Goal: Transaction & Acquisition: Purchase product/service

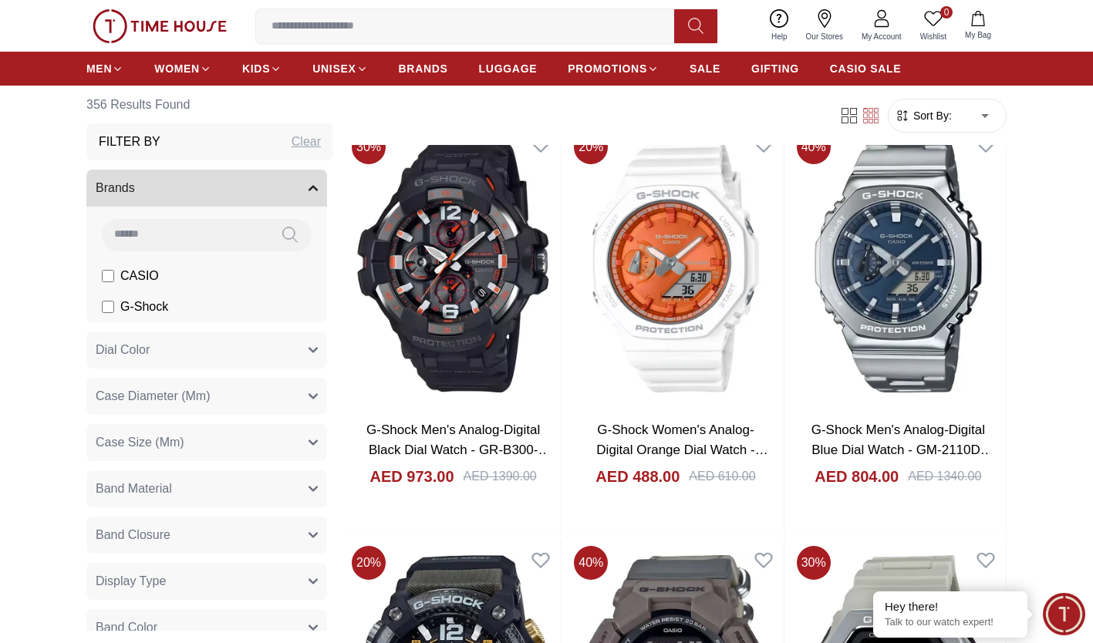
scroll to position [2149, 0]
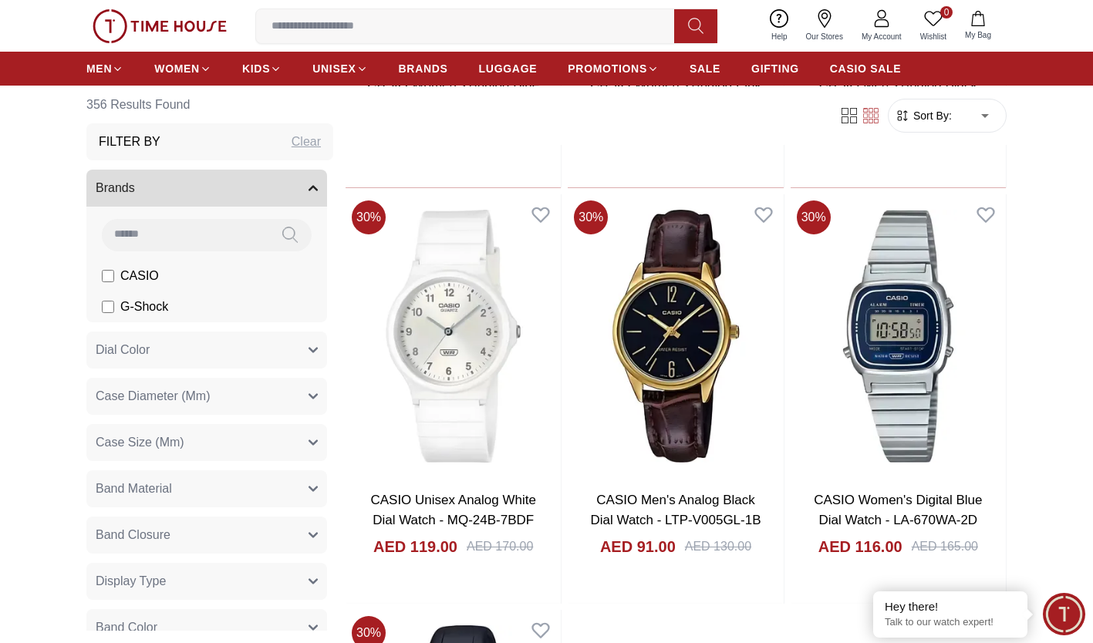
scroll to position [5388, 0]
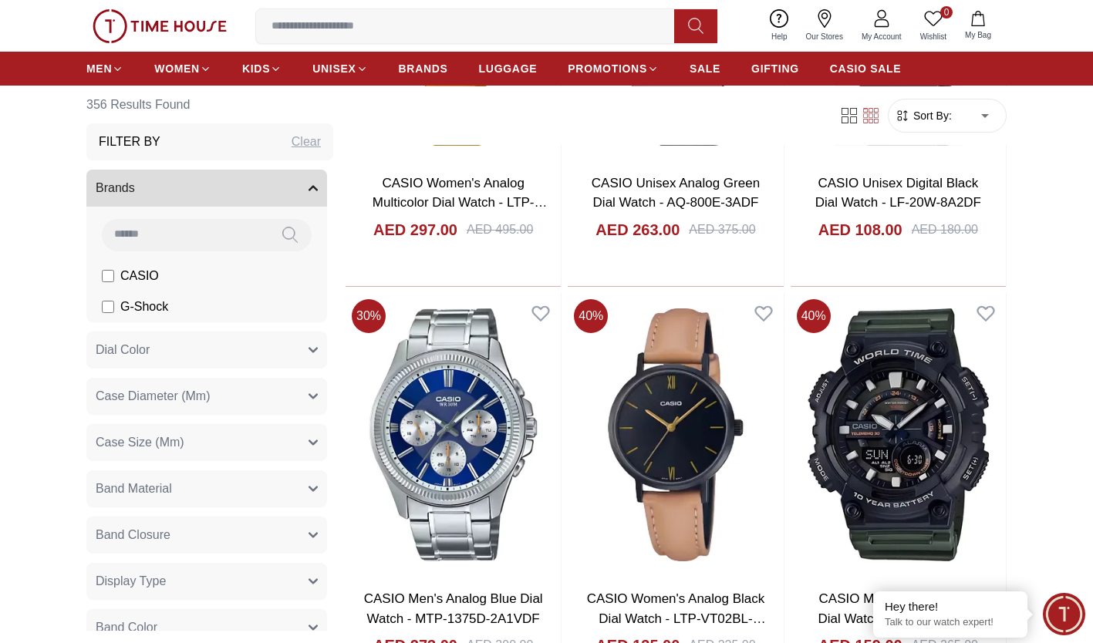
scroll to position [6539, 0]
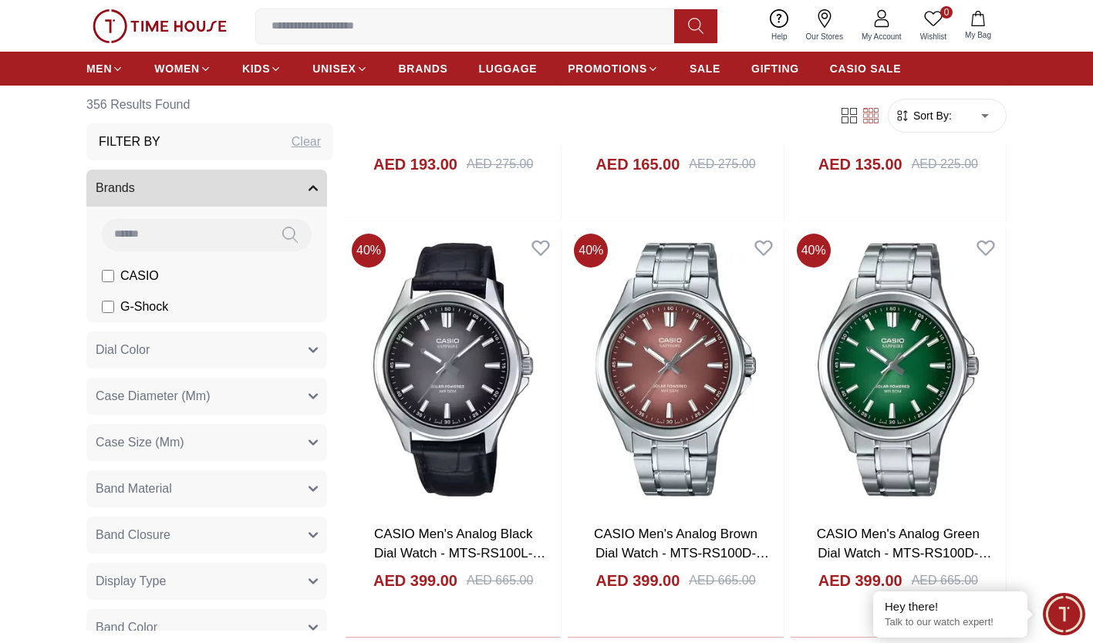
scroll to position [10349, 0]
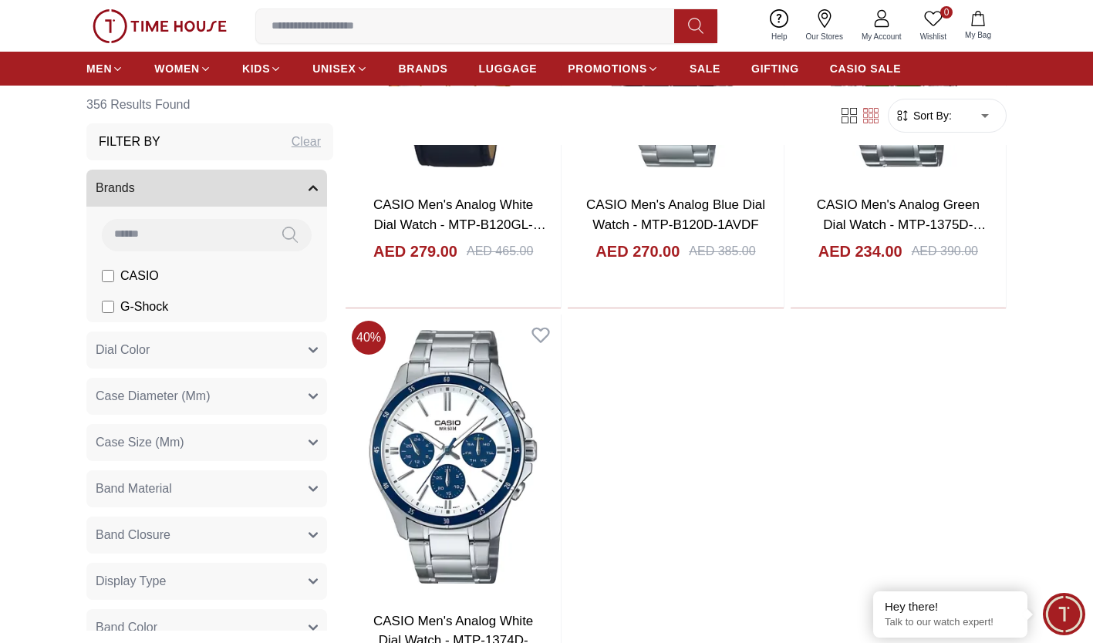
scroll to position [14129, 0]
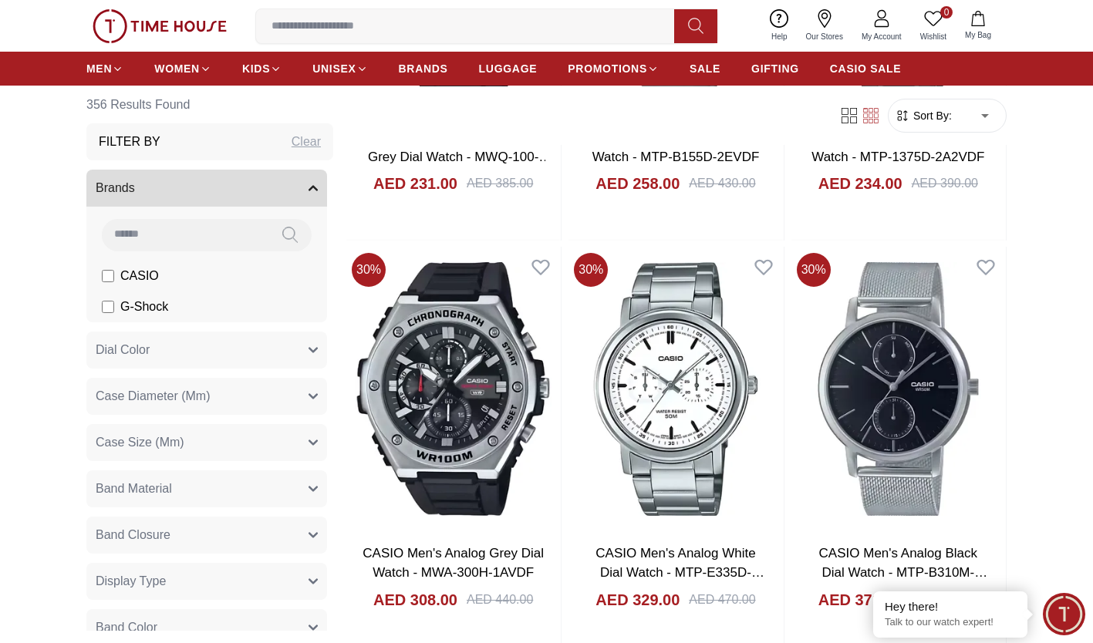
scroll to position [24482, 0]
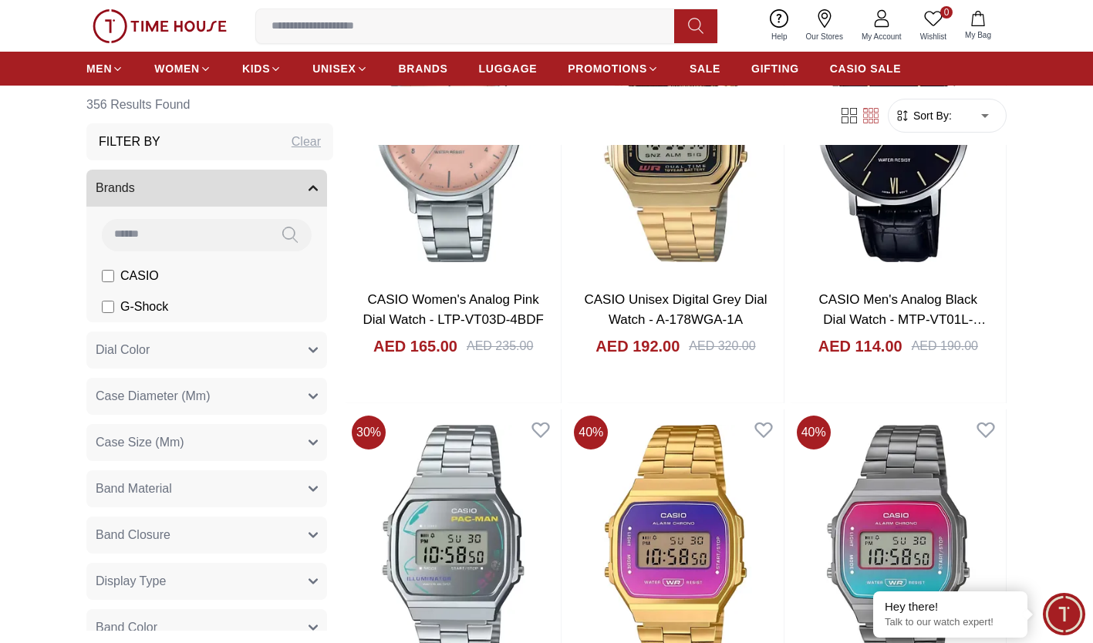
scroll to position [28897, 0]
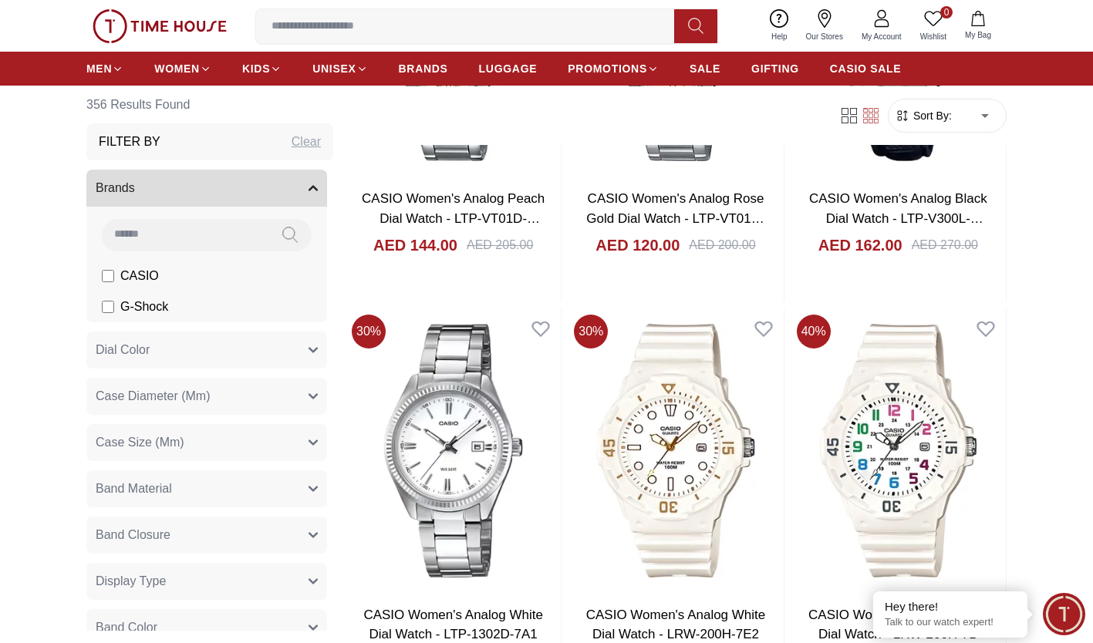
scroll to position [33179, 0]
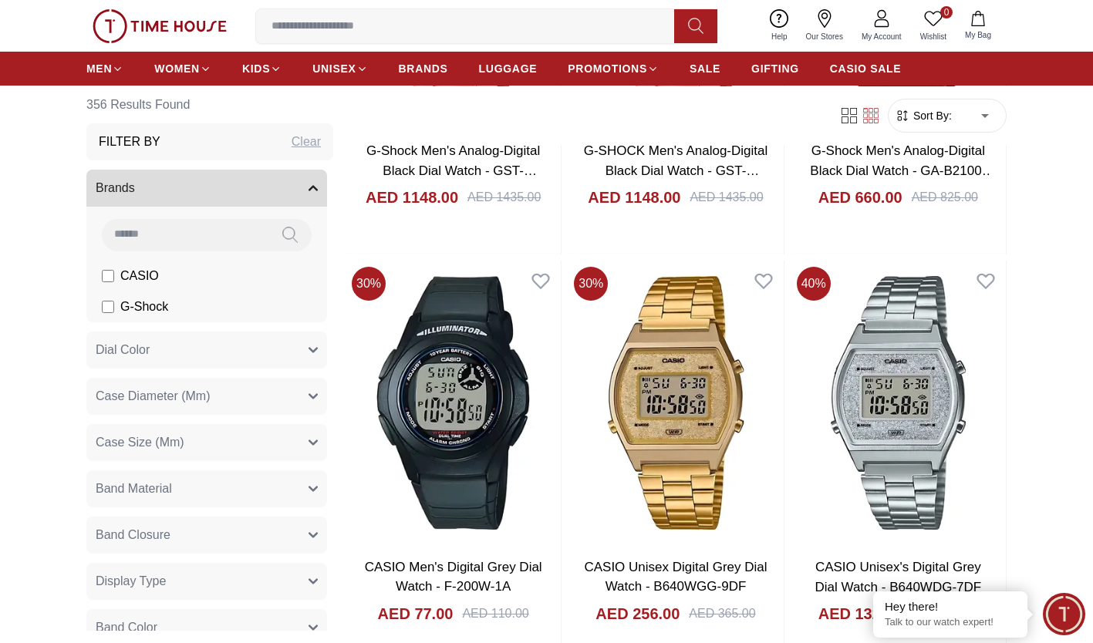
scroll to position [34875, 0]
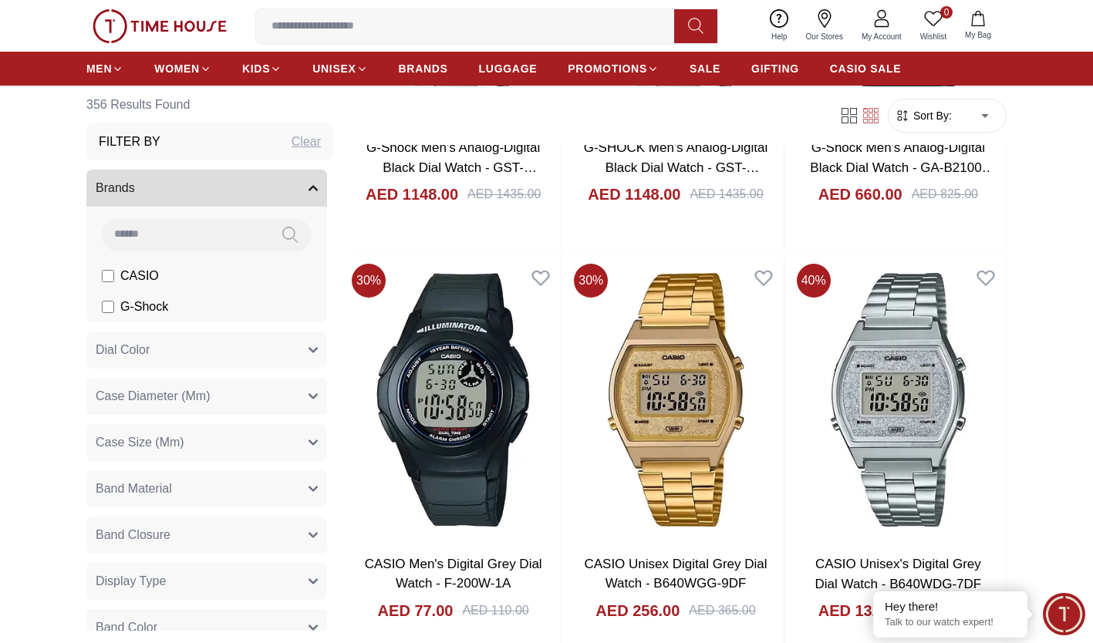
drag, startPoint x: 563, startPoint y: 0, endPoint x: 345, endPoint y: 105, distance: 242.2
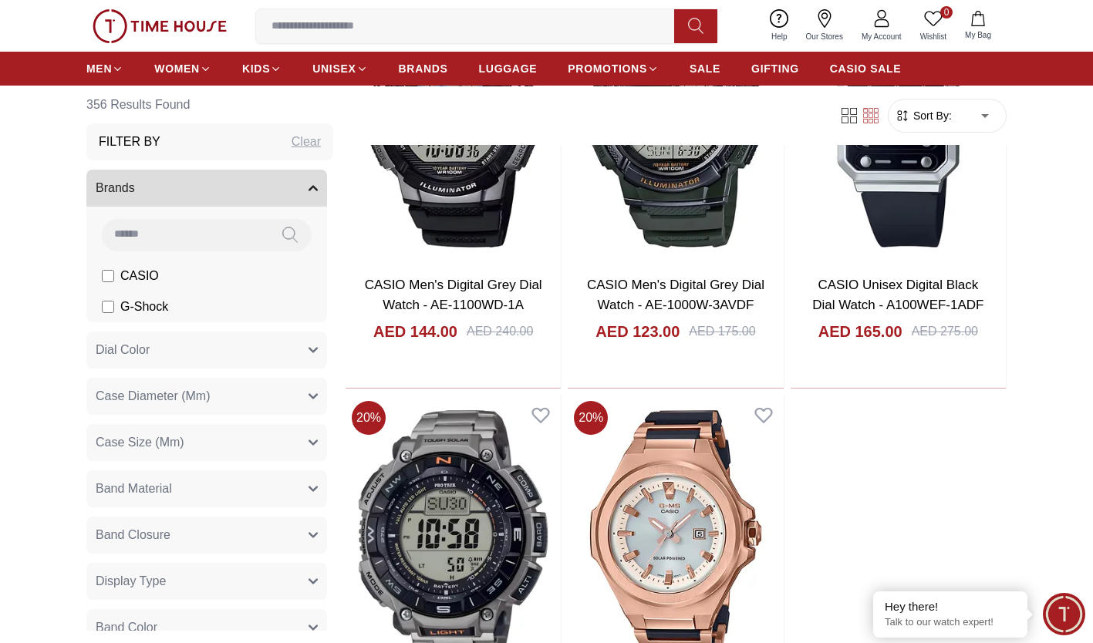
scroll to position [36015, 0]
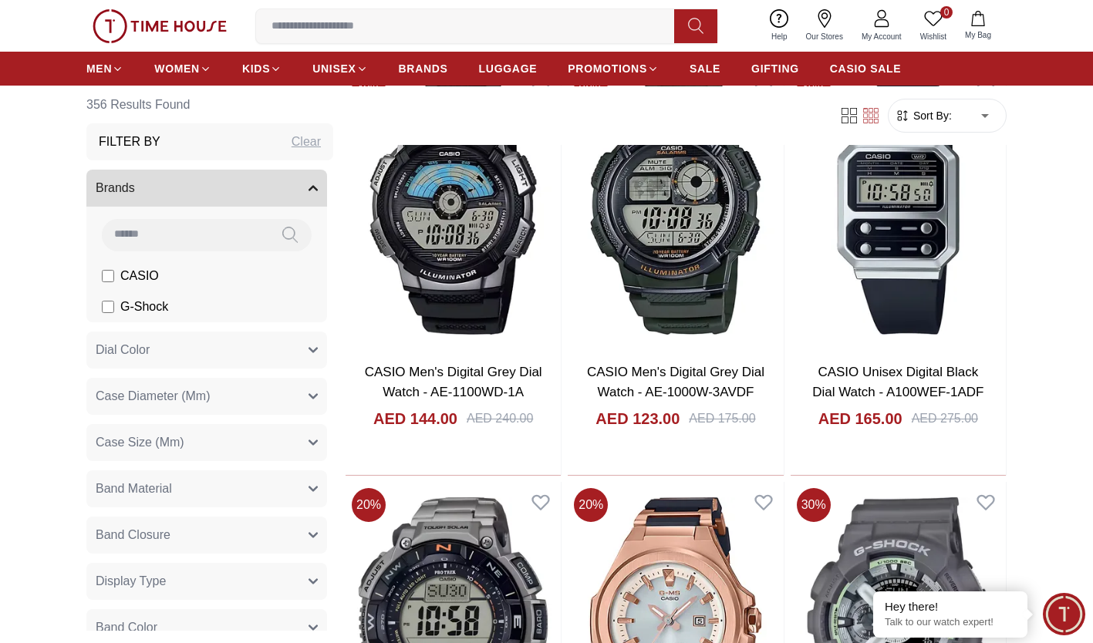
scroll to position [35900, 0]
click at [135, 276] on span "CASIO" at bounding box center [139, 276] width 39 height 19
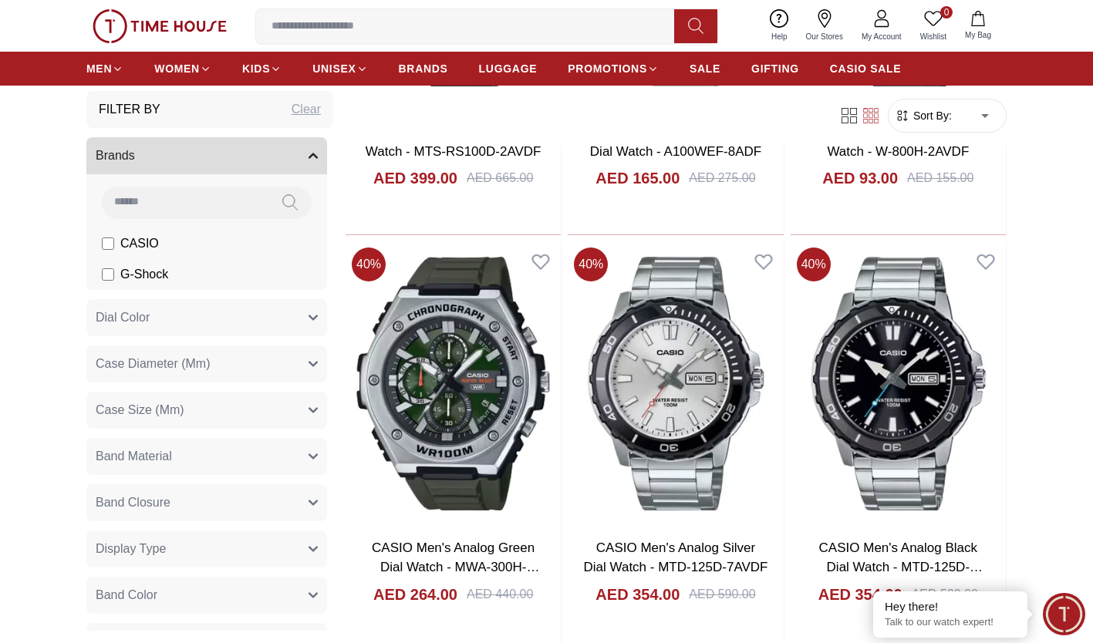
scroll to position [34, 0]
click at [251, 362] on button "Case Diameter (Mm)" at bounding box center [206, 362] width 241 height 37
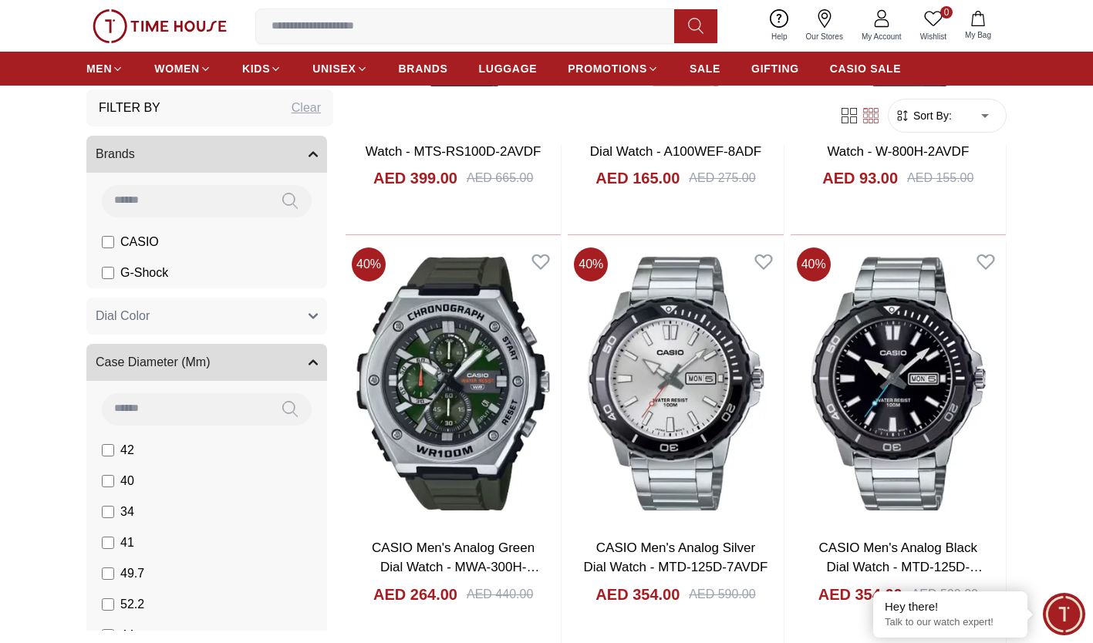
click at [249, 360] on button "Case Diameter (Mm)" at bounding box center [206, 362] width 241 height 37
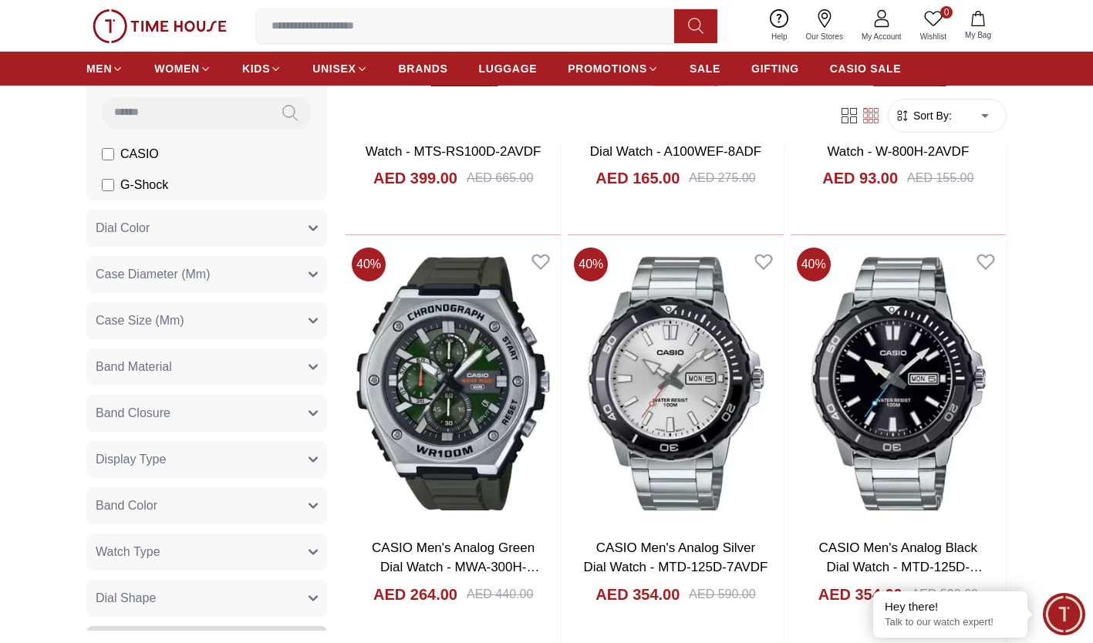
scroll to position [143, 0]
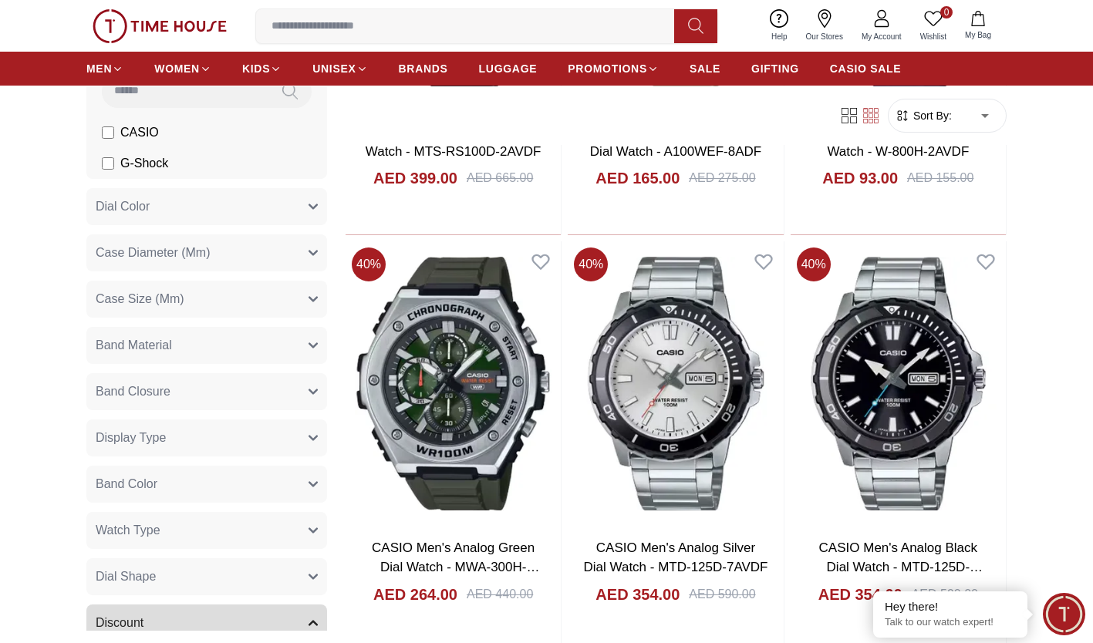
click at [224, 339] on button "Band Material" at bounding box center [206, 345] width 241 height 37
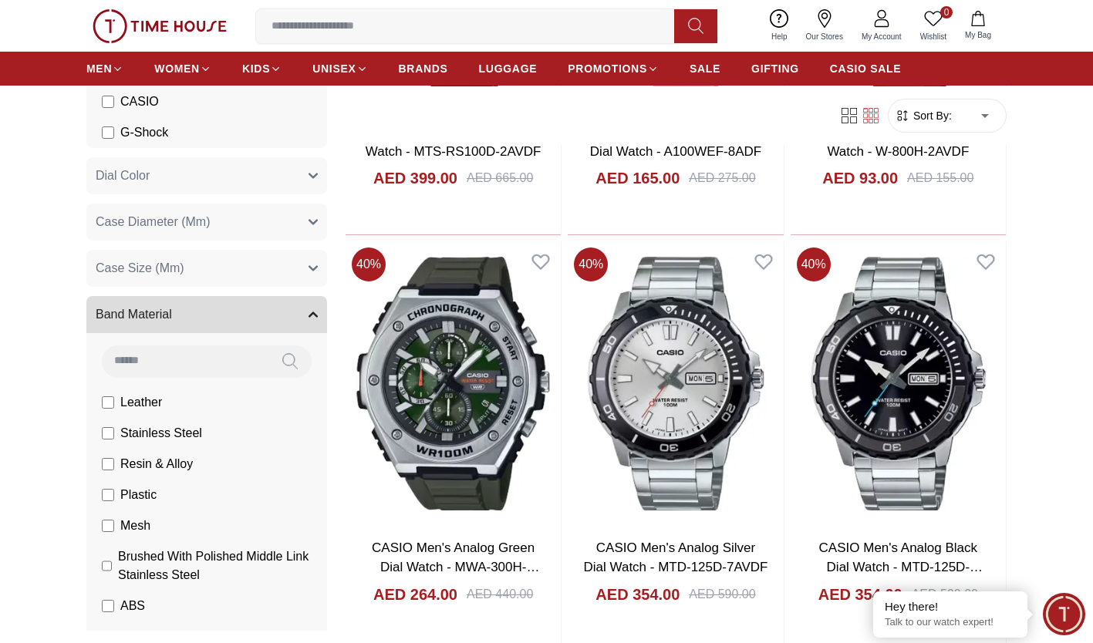
scroll to position [175, 0]
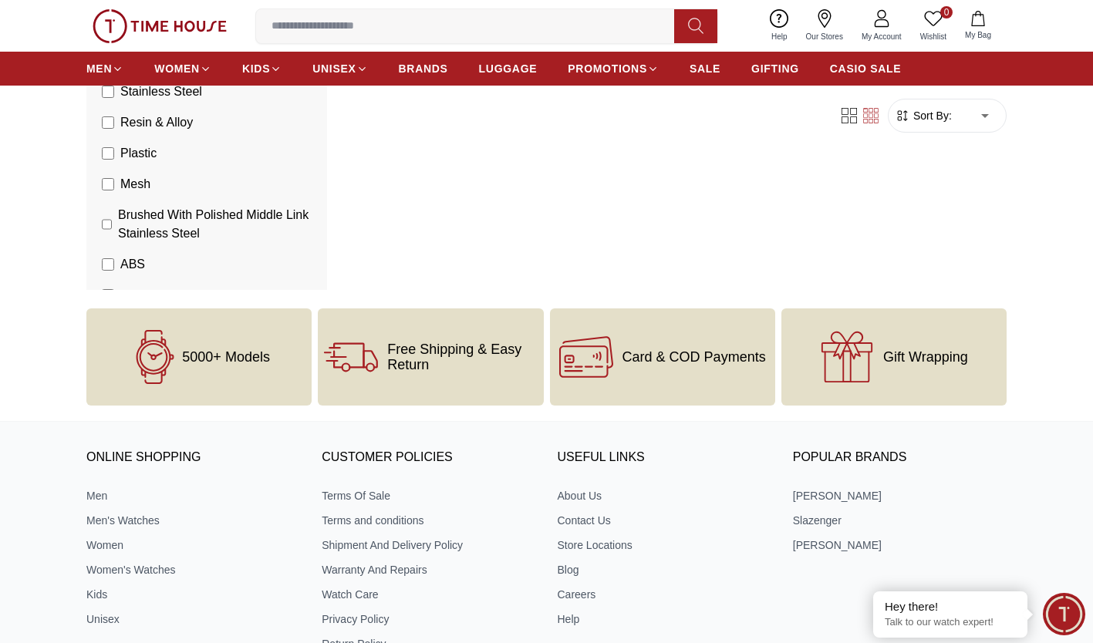
click at [106, 400] on body "100% Genuine products with International Warranty Shop From UAE | العربية | Cur…" at bounding box center [546, 51] width 1093 height 1627
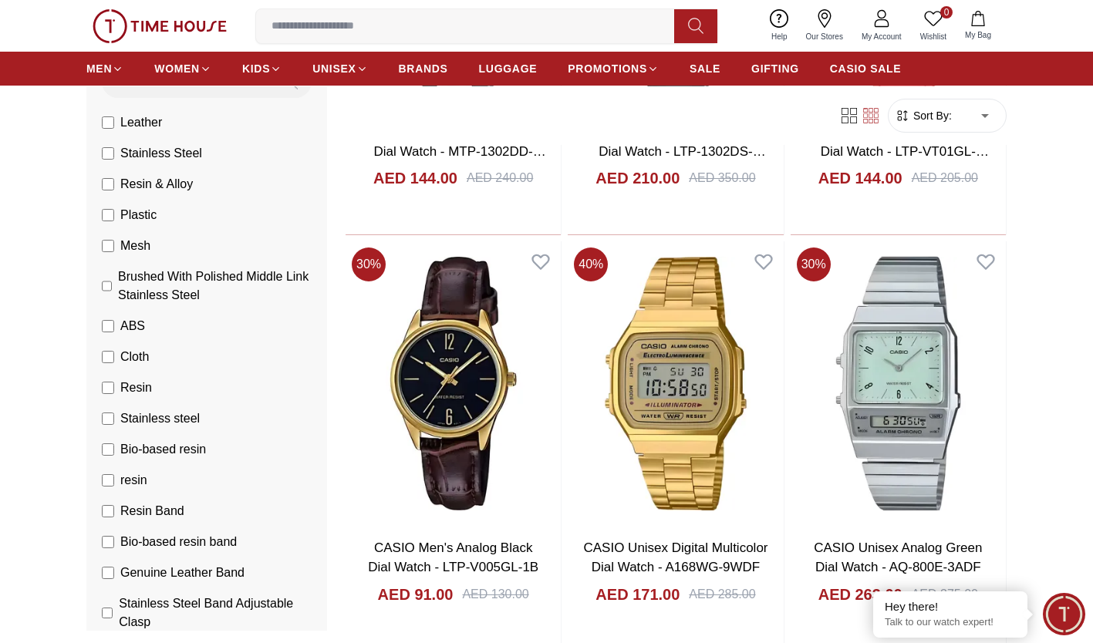
scroll to position [454, 0]
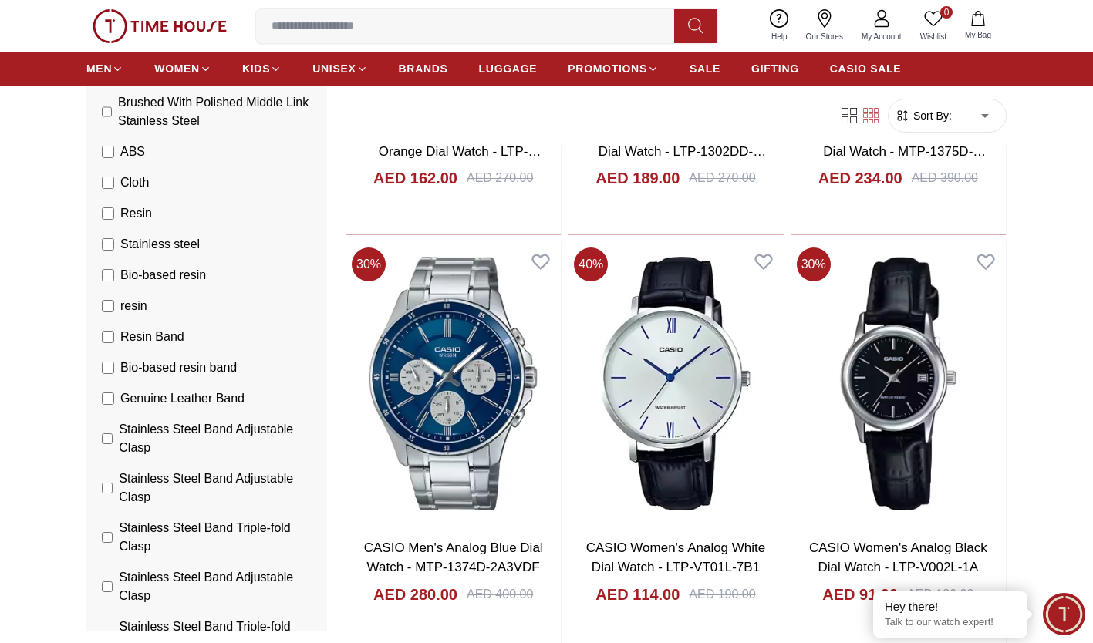
scroll to position [644, 0]
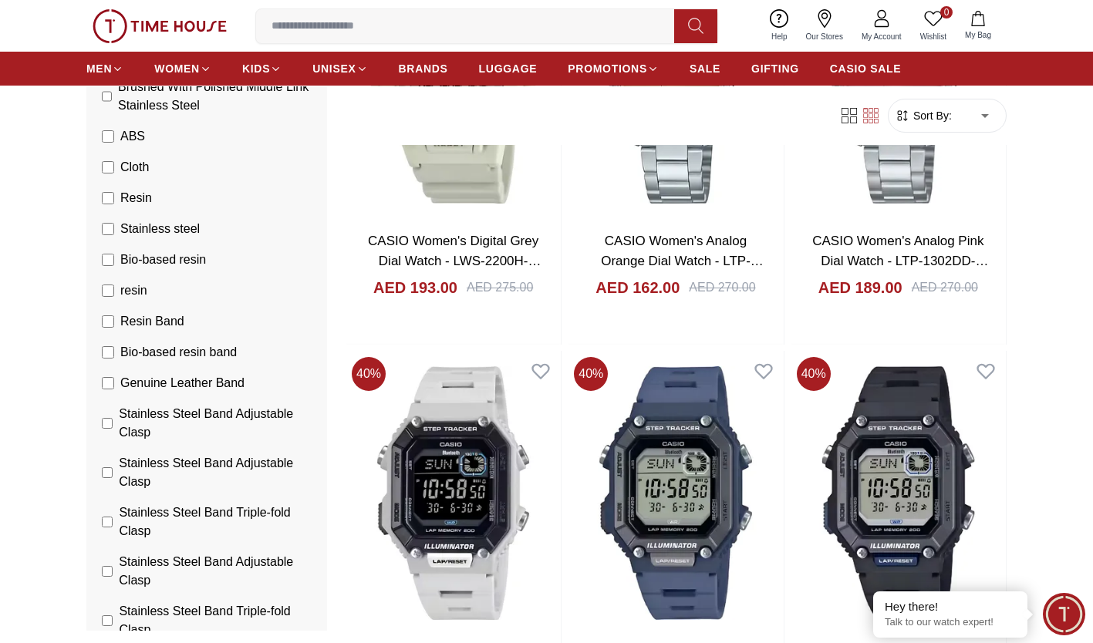
scroll to position [4815, 0]
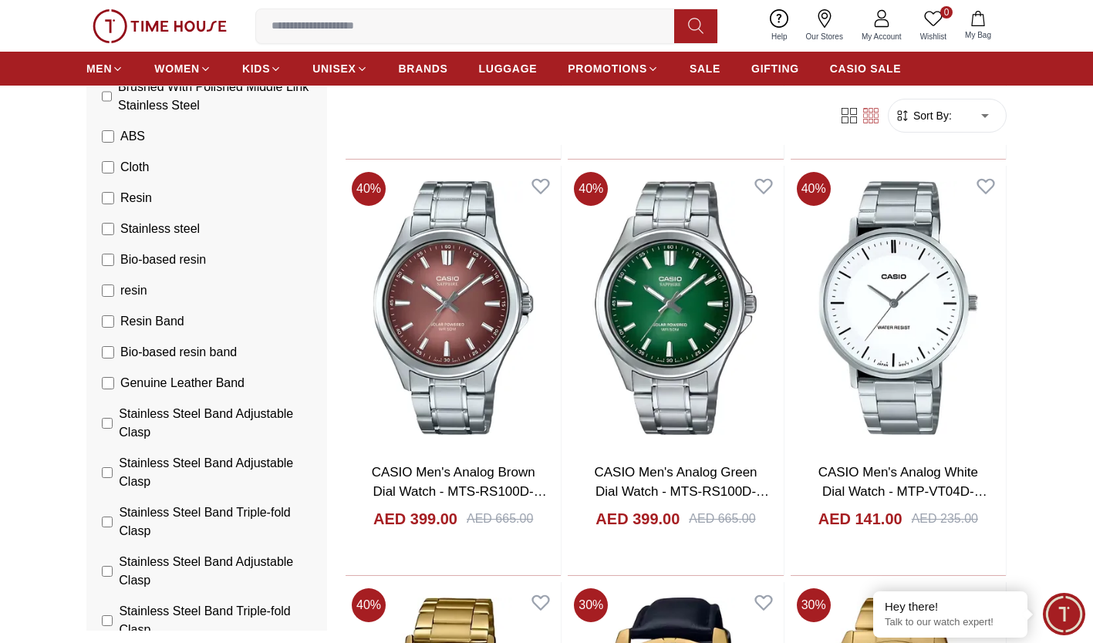
scroll to position [7921, 0]
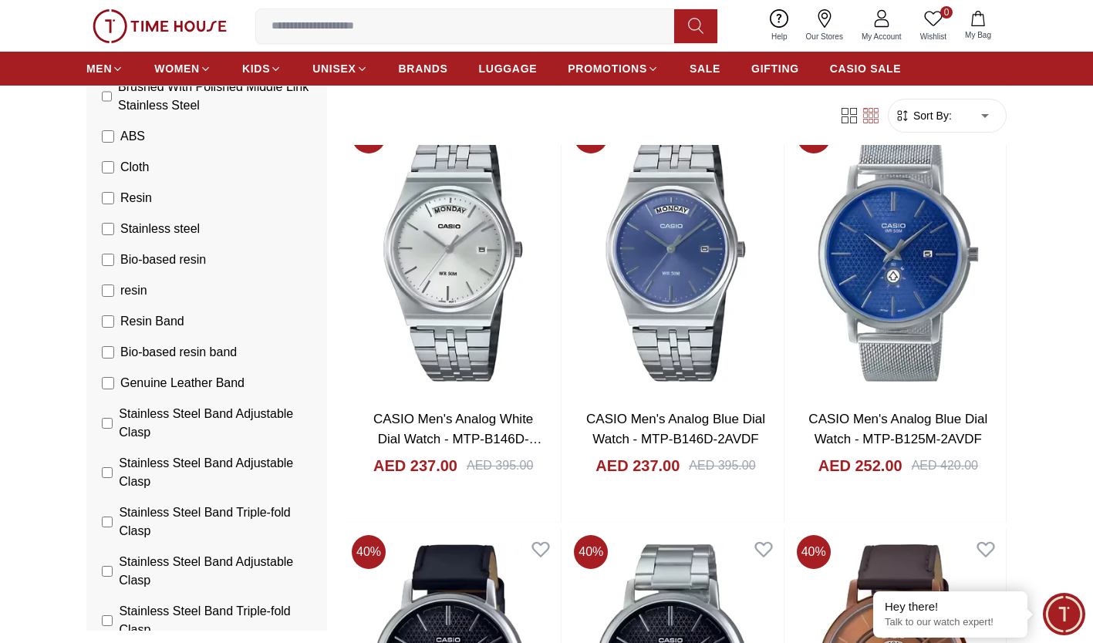
scroll to position [10048, 0]
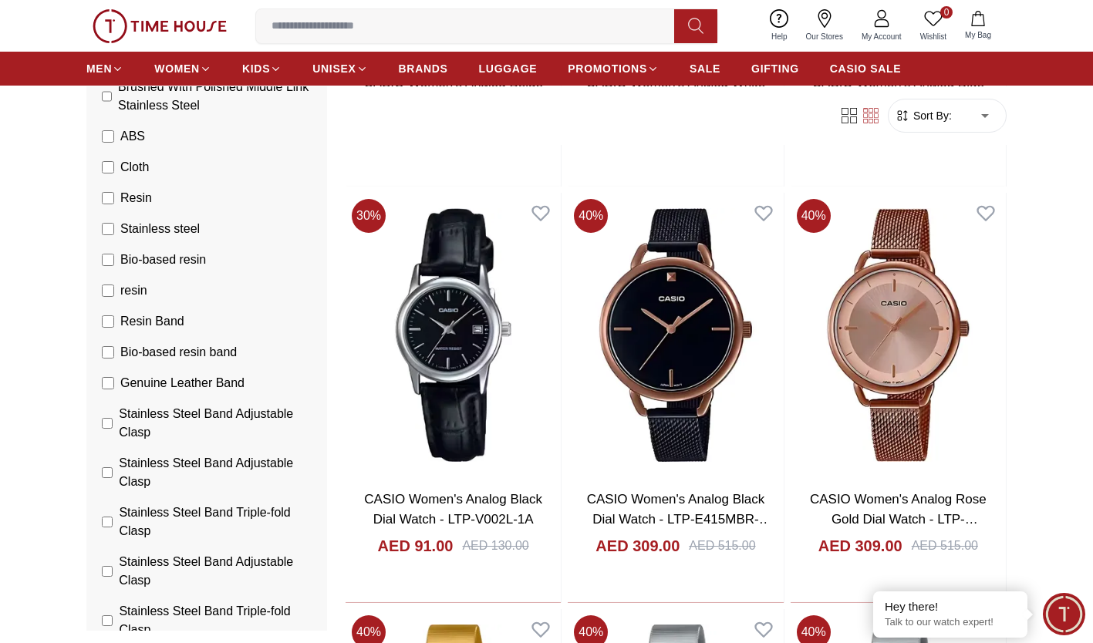
scroll to position [12881, 0]
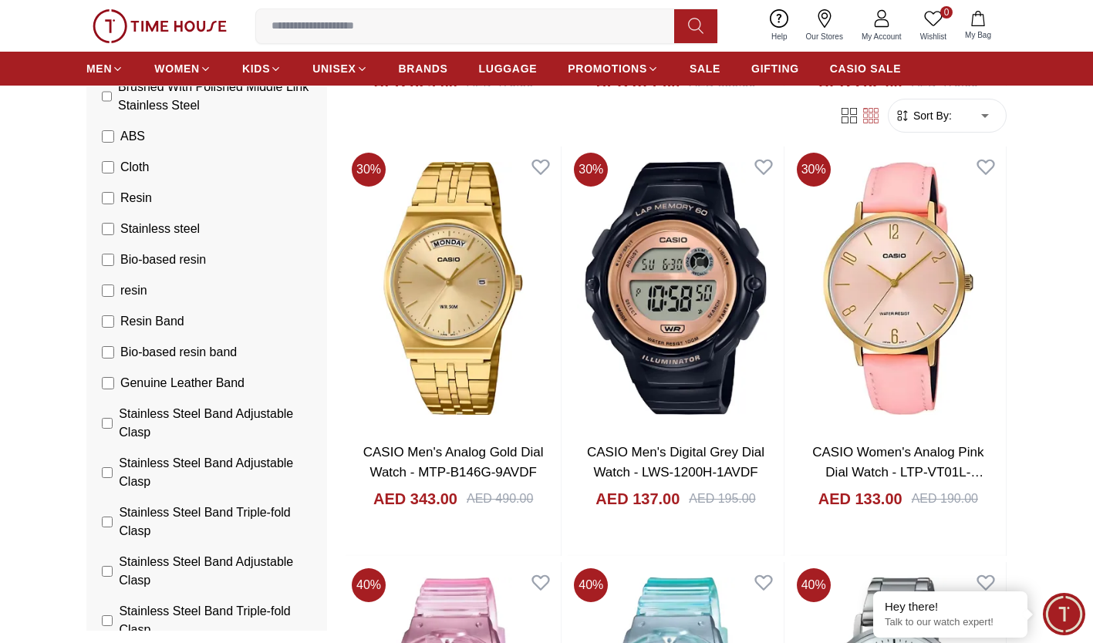
scroll to position [18755, 0]
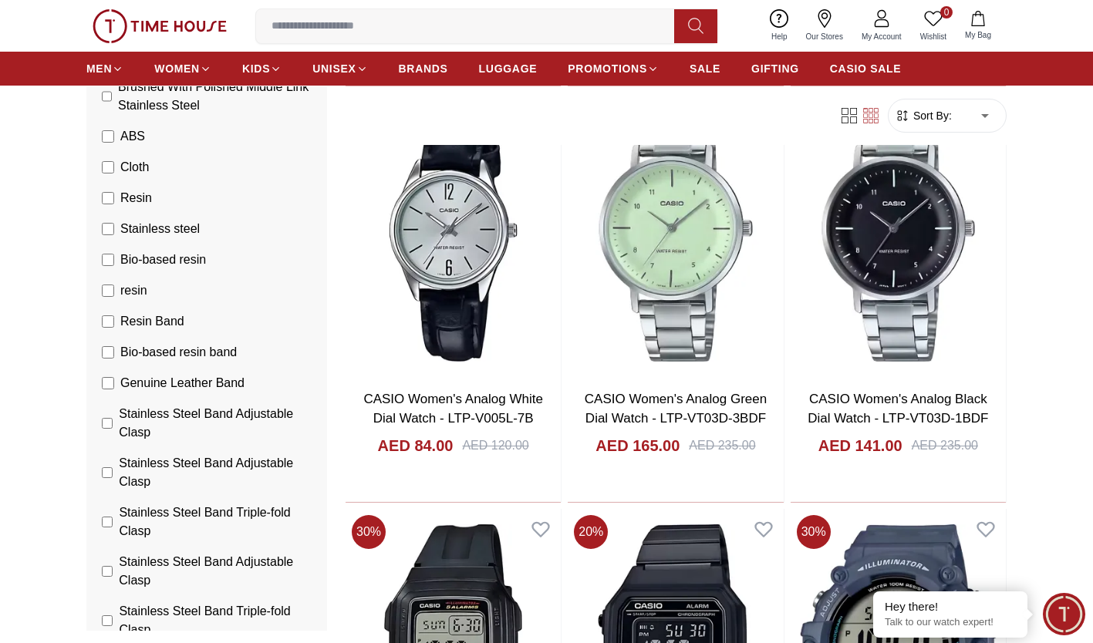
scroll to position [19640, 0]
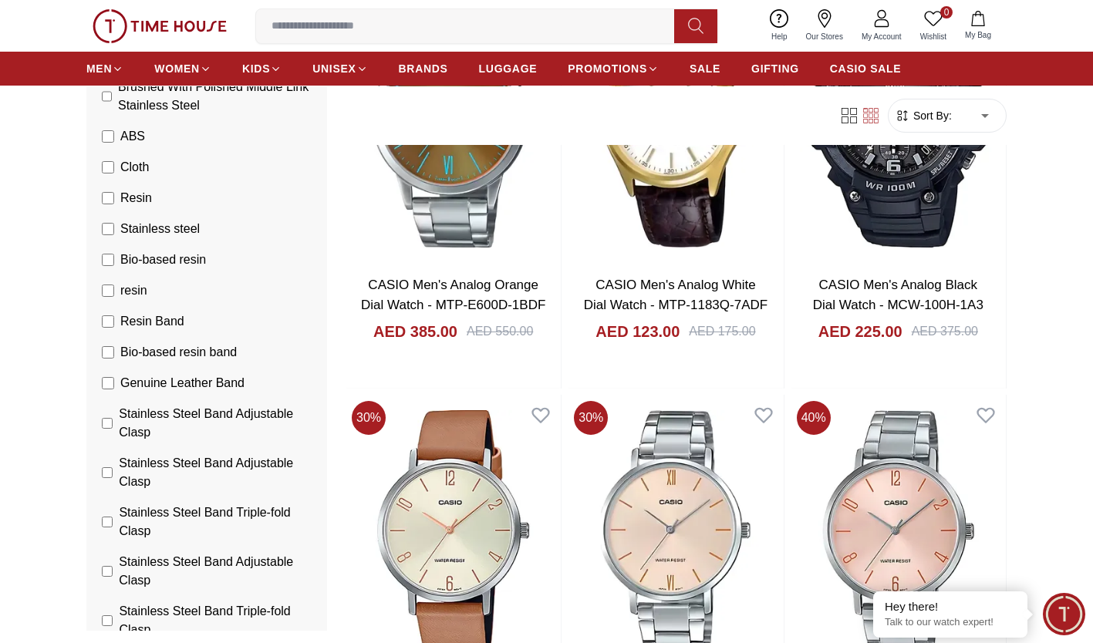
scroll to position [25998, 0]
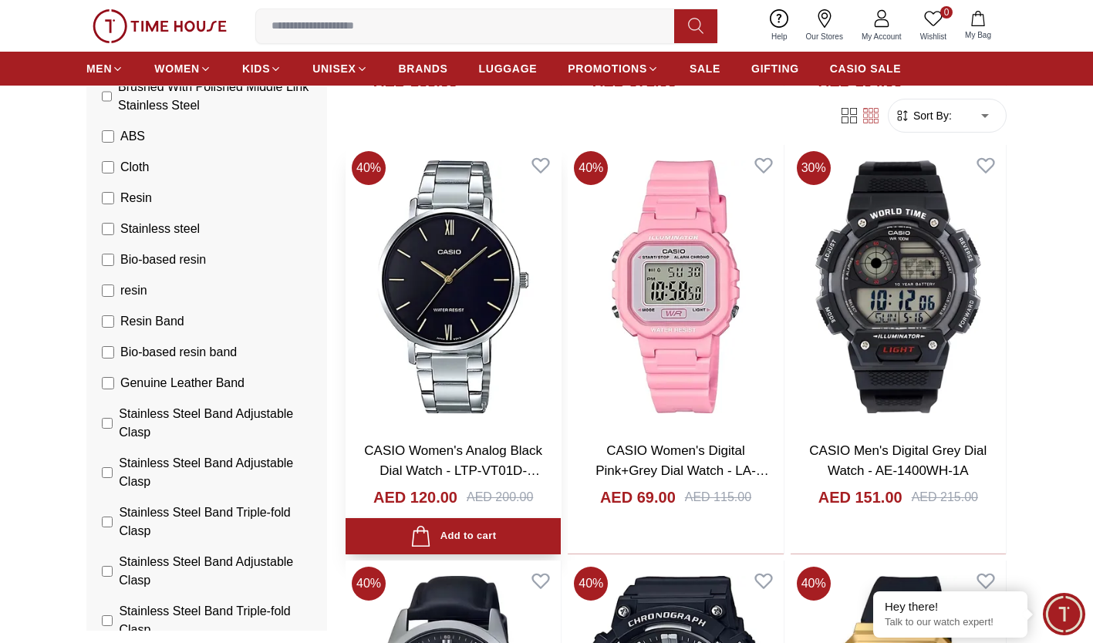
click at [440, 299] on img at bounding box center [453, 287] width 215 height 285
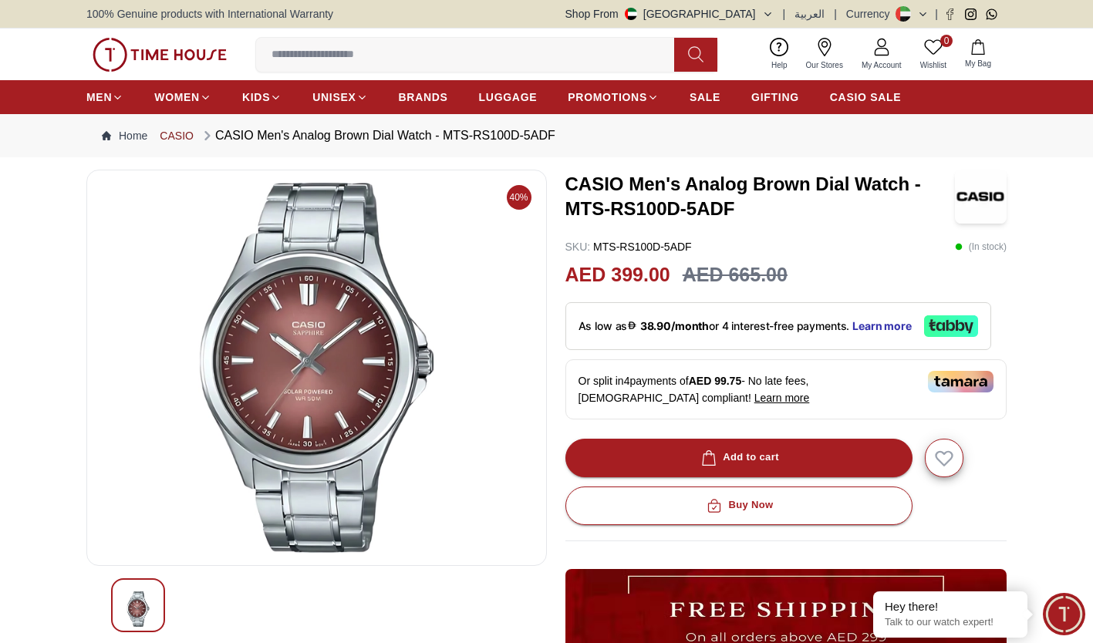
click at [184, 134] on link "CASIO" at bounding box center [177, 135] width 34 height 15
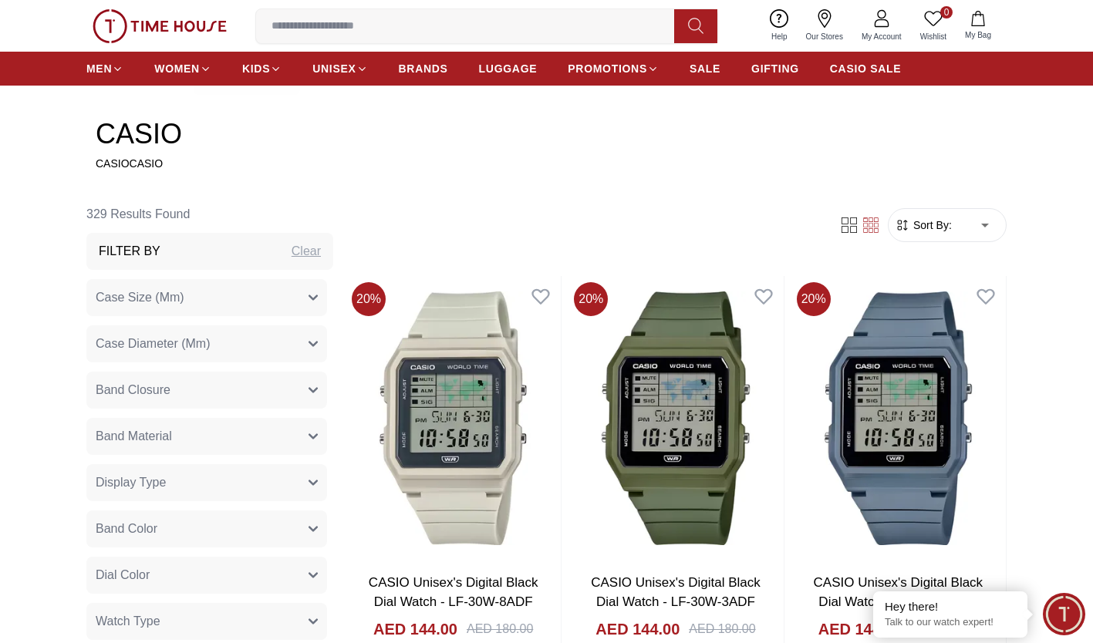
scroll to position [505, 0]
click at [309, 301] on icon "button" at bounding box center [313, 299] width 8 height 4
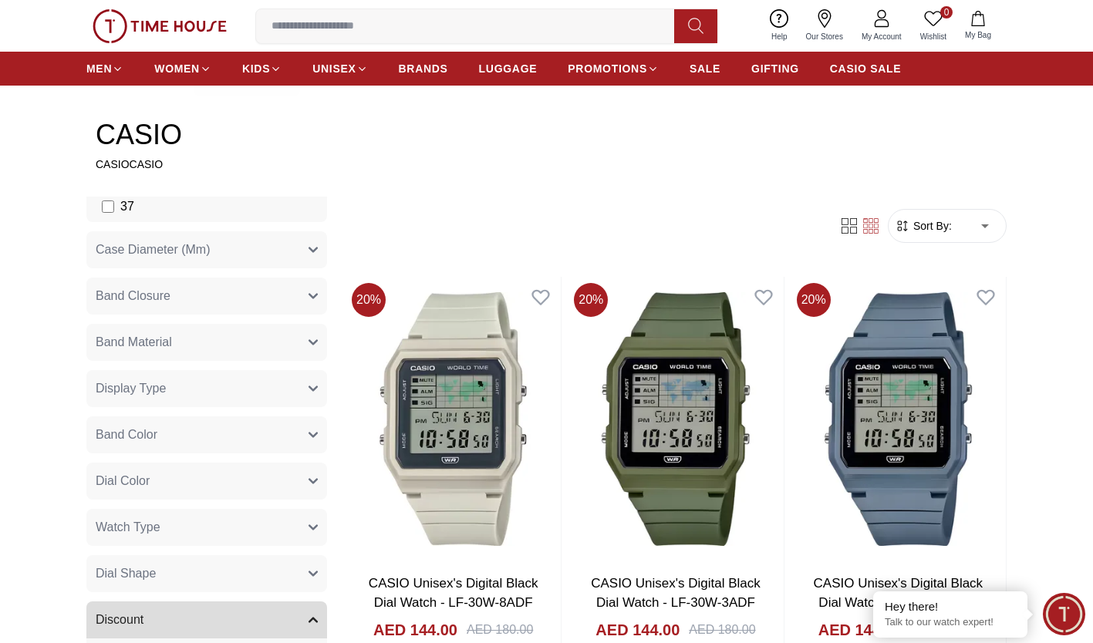
scroll to position [549, 0]
click at [306, 333] on button "Band Material" at bounding box center [206, 343] width 241 height 37
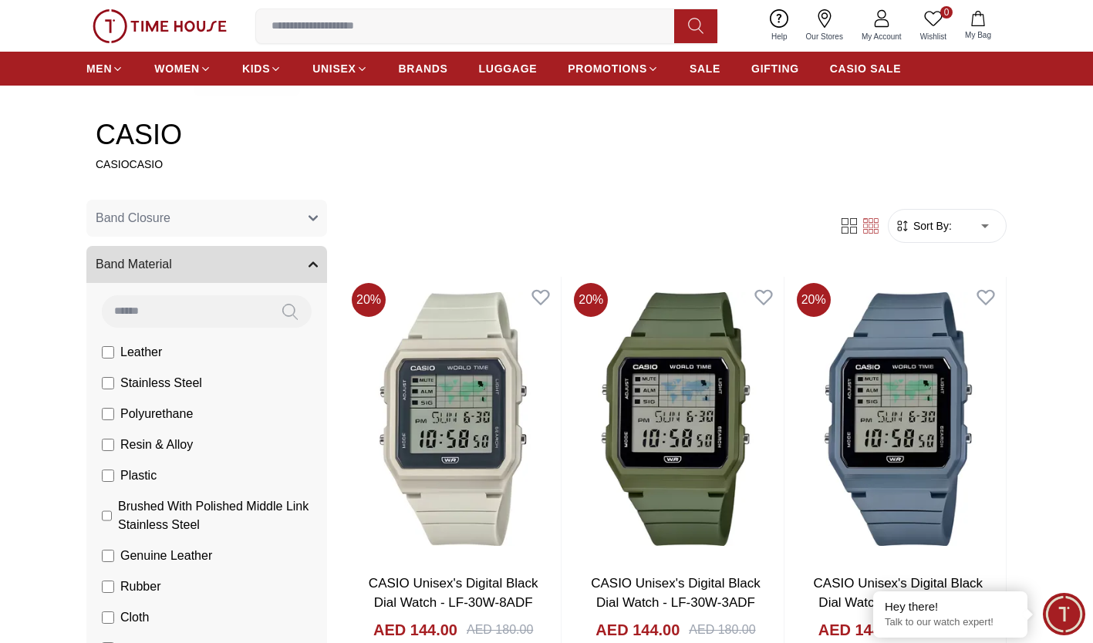
scroll to position [642, 0]
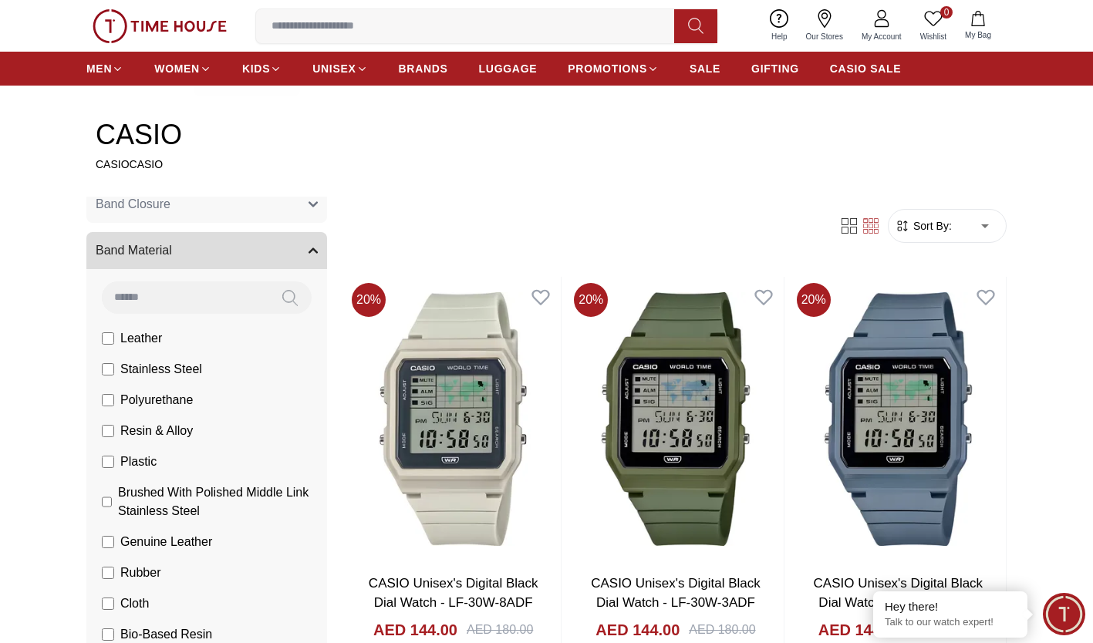
click at [143, 370] on span "Stainless Steel" at bounding box center [161, 369] width 82 height 19
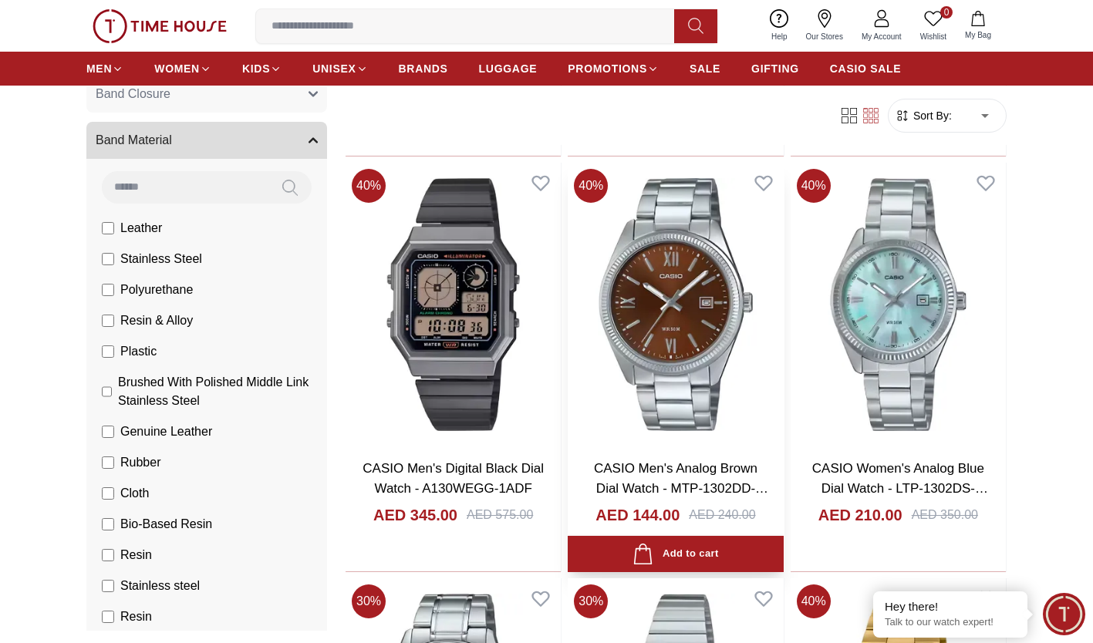
scroll to position [1035, 0]
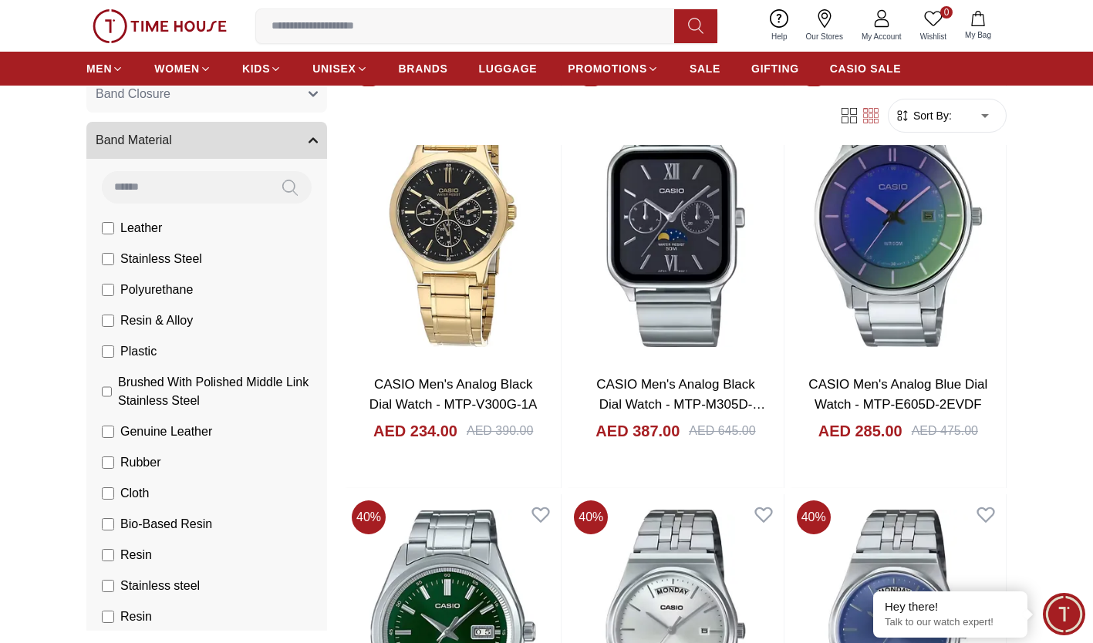
scroll to position [3618, 0]
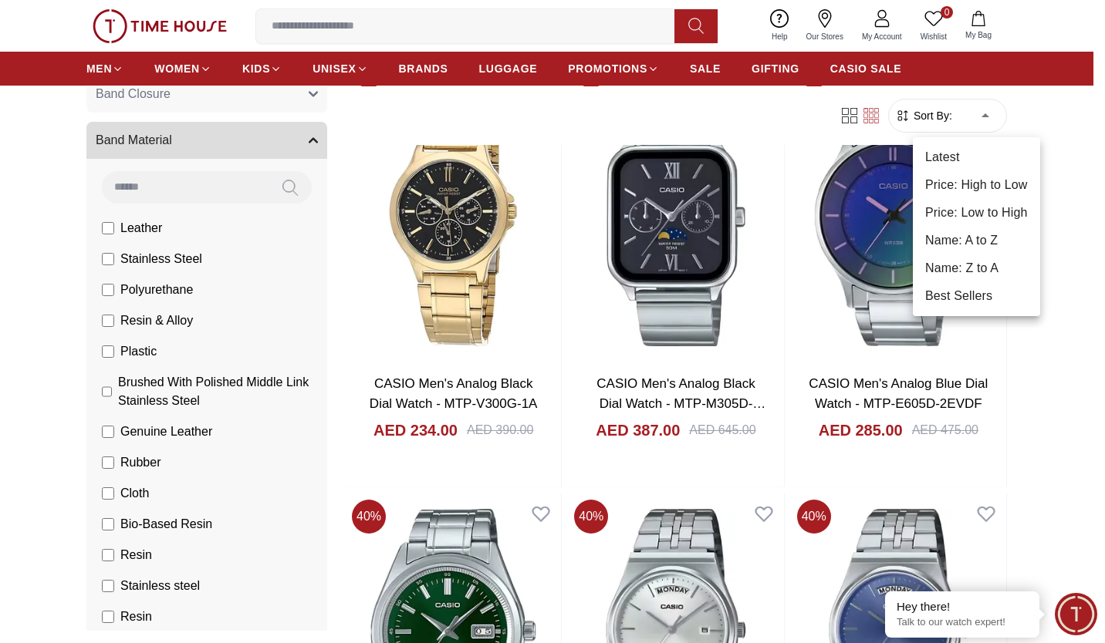
click at [967, 216] on li "Price: Low to High" at bounding box center [976, 213] width 127 height 28
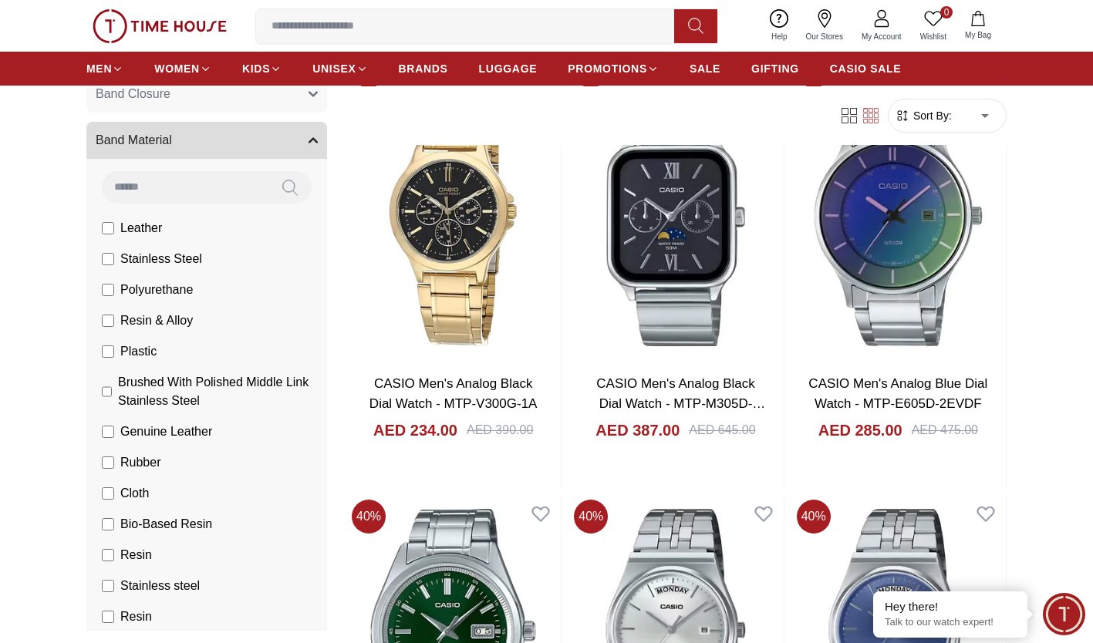
type input "*"
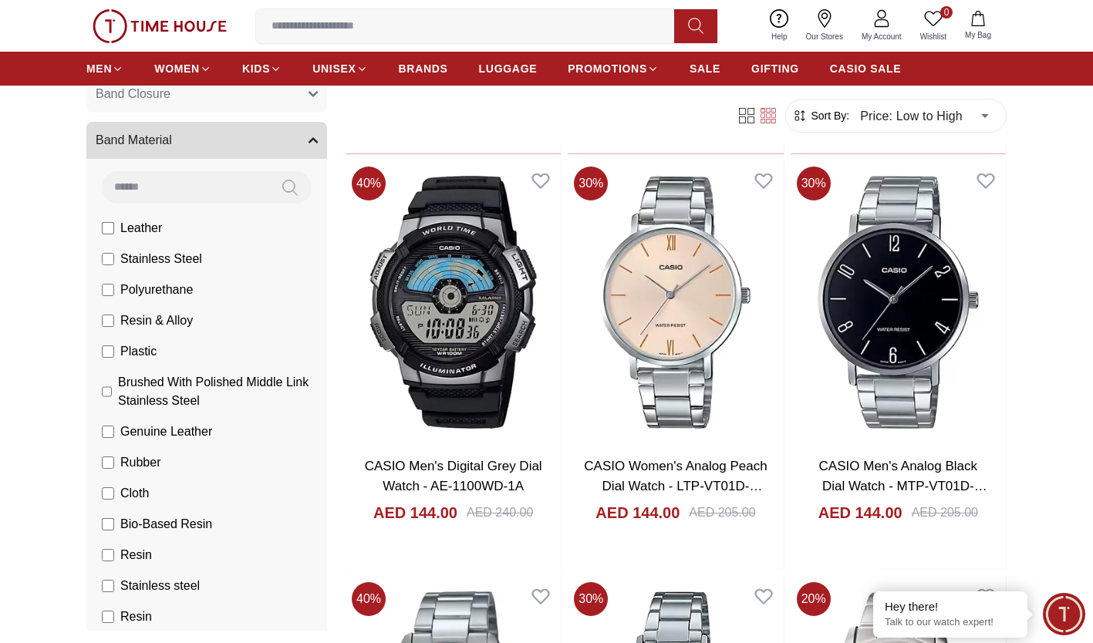
scroll to position [3533, 0]
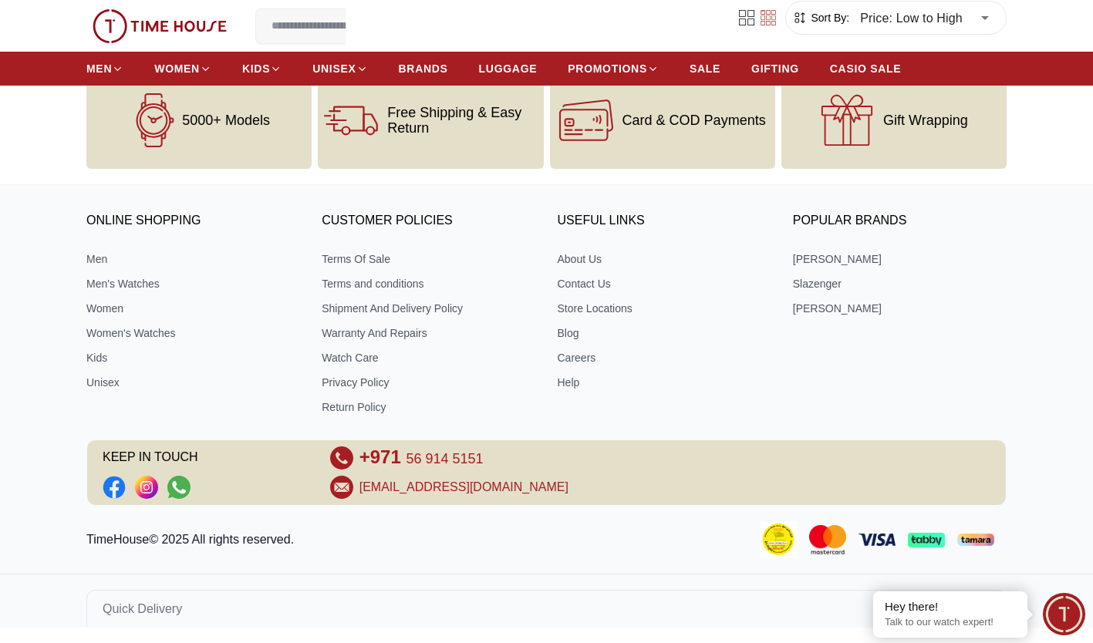
scroll to position [3533, 0]
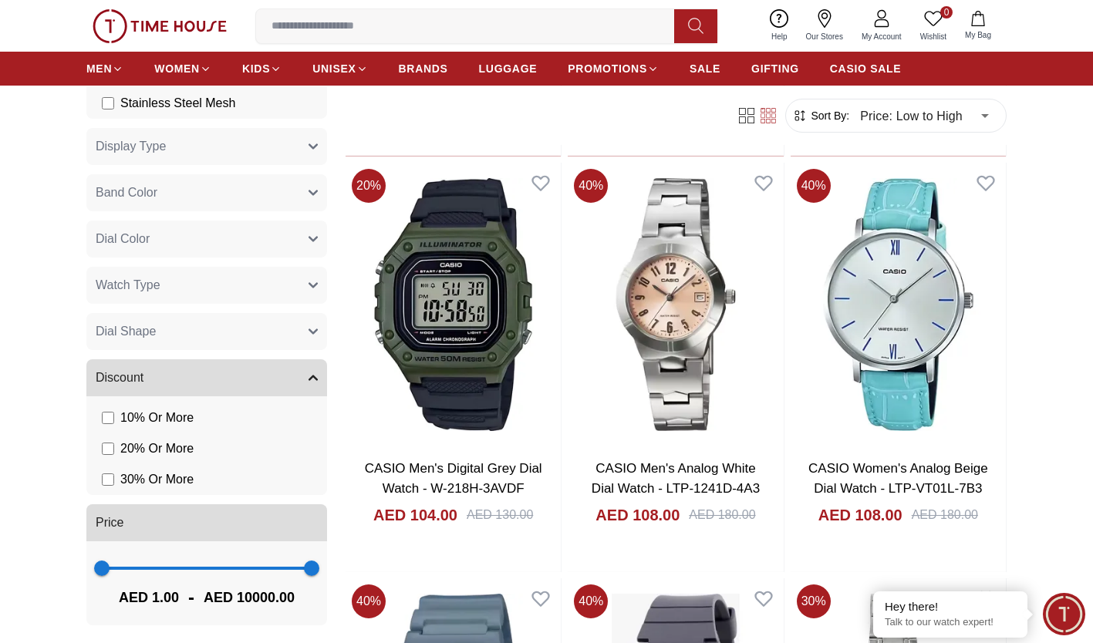
scroll to position [2161, 0]
click at [148, 479] on span "30 % Or More" at bounding box center [156, 480] width 73 height 19
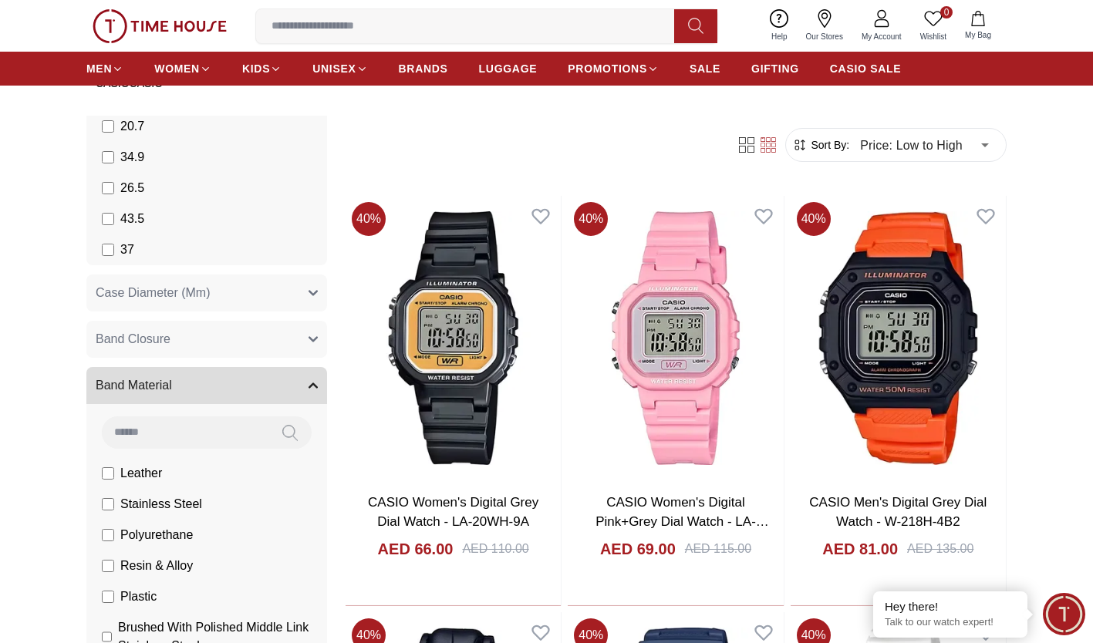
scroll to position [505, 0]
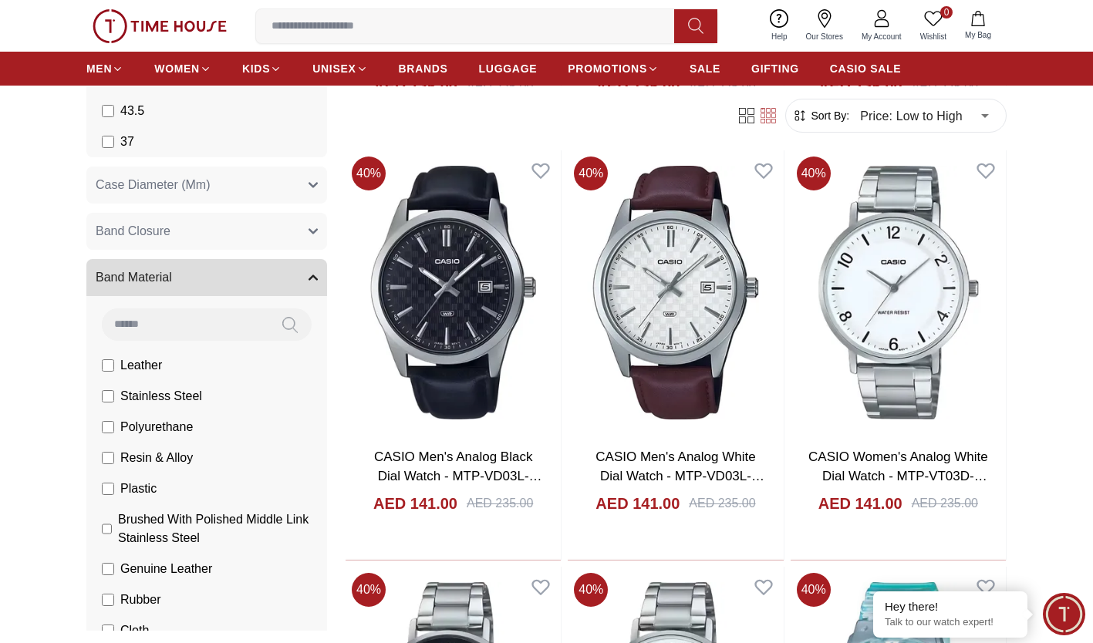
scroll to position [7713, 0]
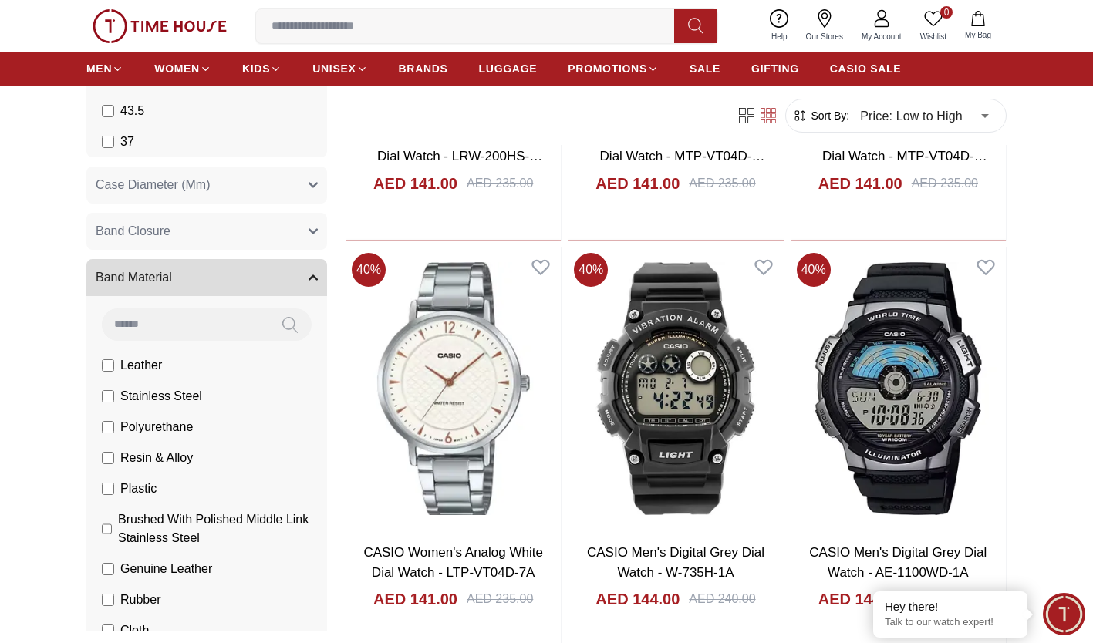
scroll to position [8861, 0]
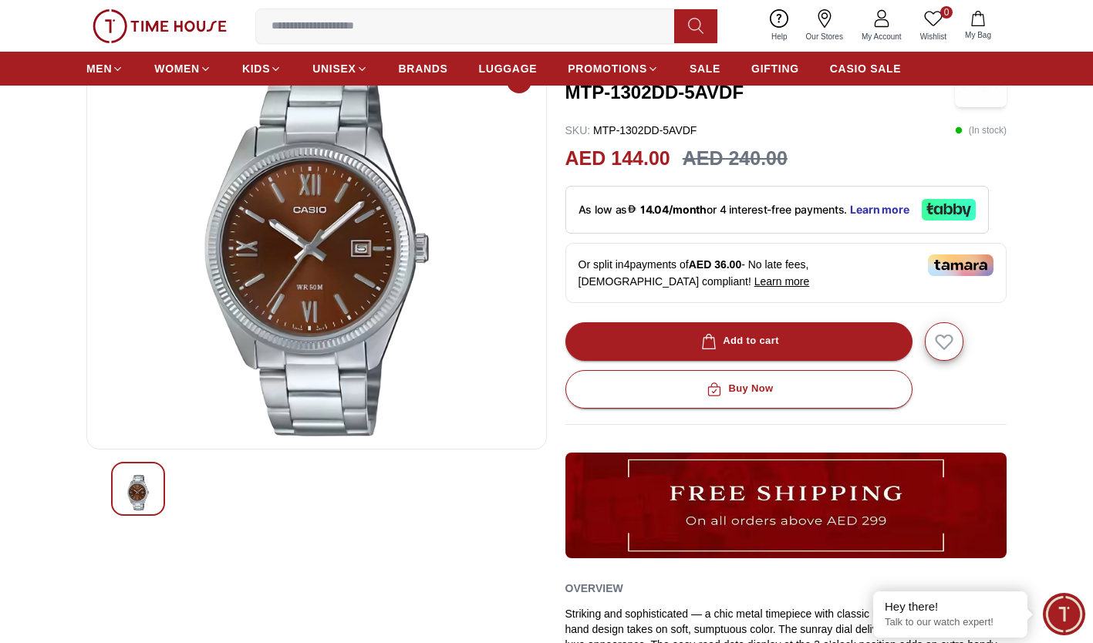
scroll to position [117, 0]
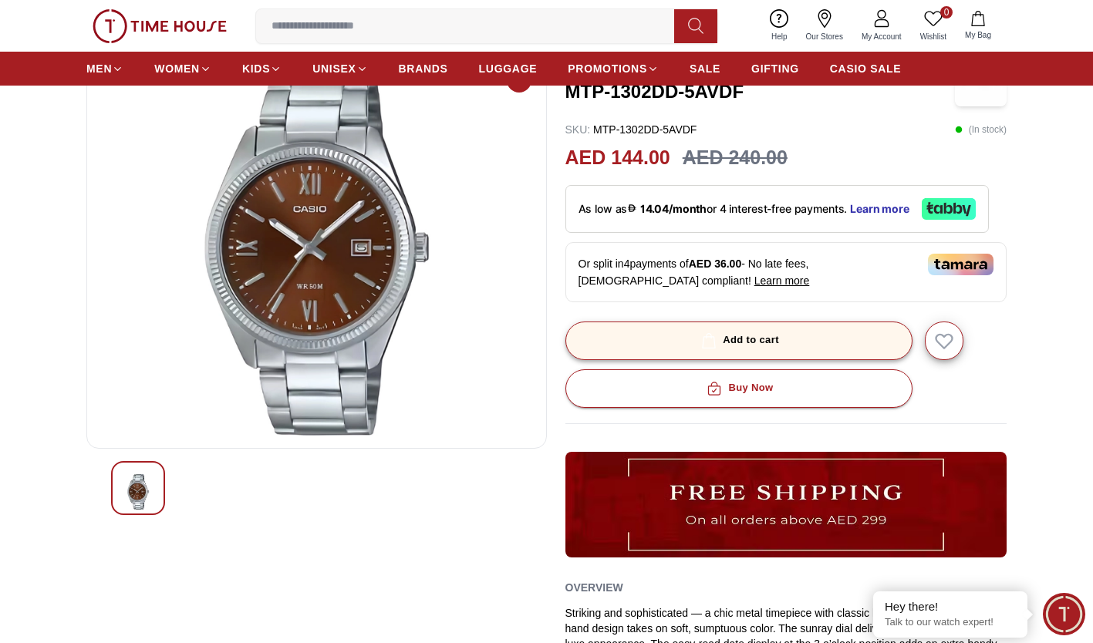
click at [744, 333] on div "Add to cart" at bounding box center [738, 341] width 81 height 18
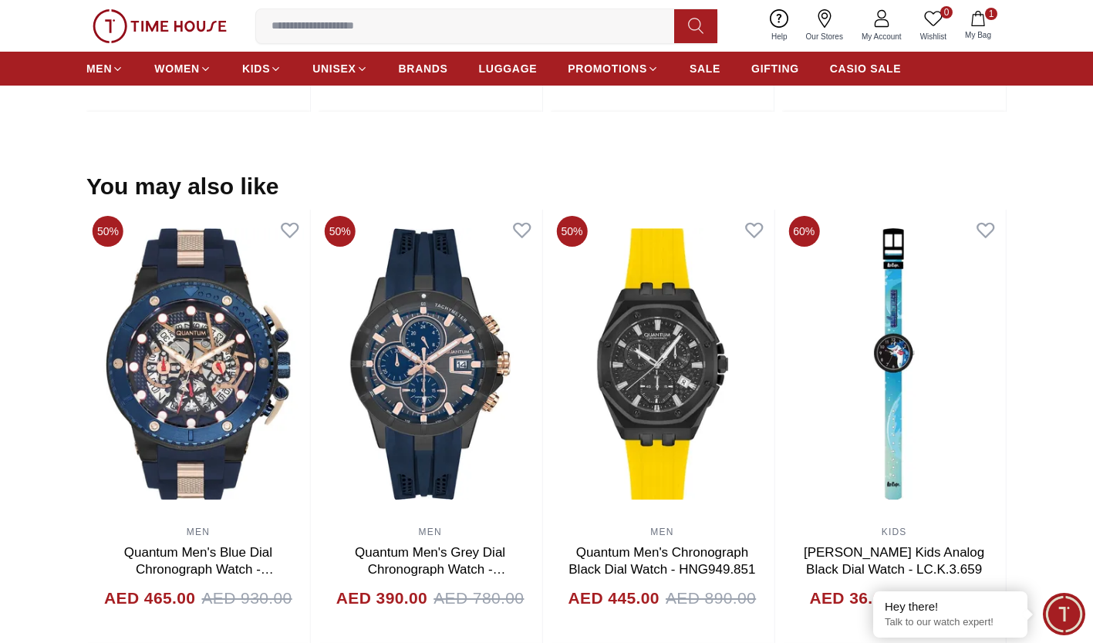
scroll to position [1439, 0]
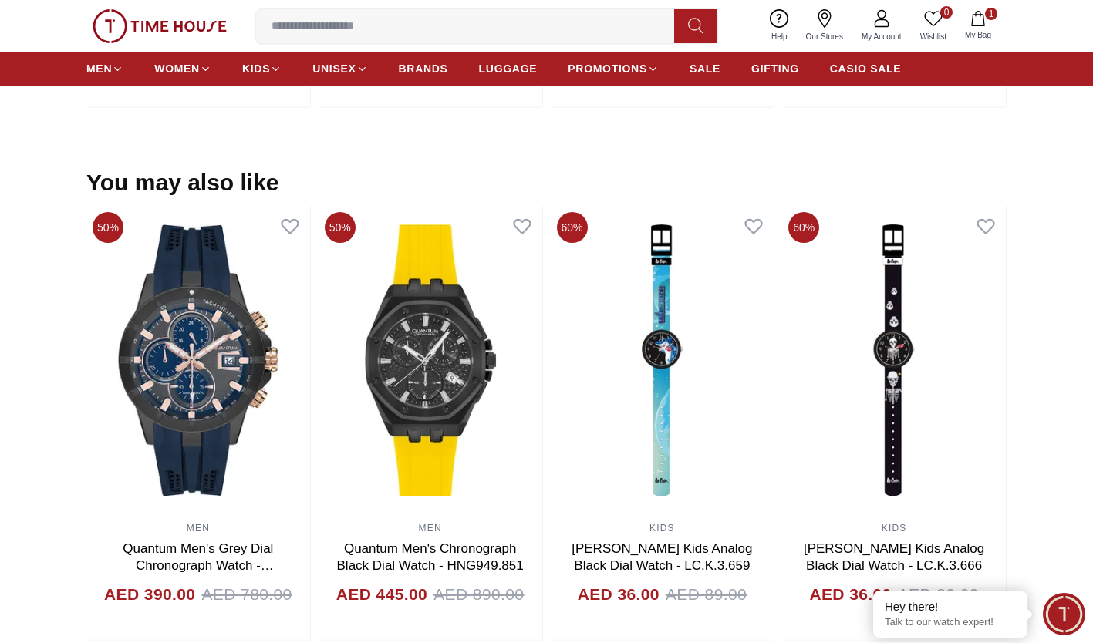
click at [970, 25] on icon "button" at bounding box center [977, 18] width 15 height 15
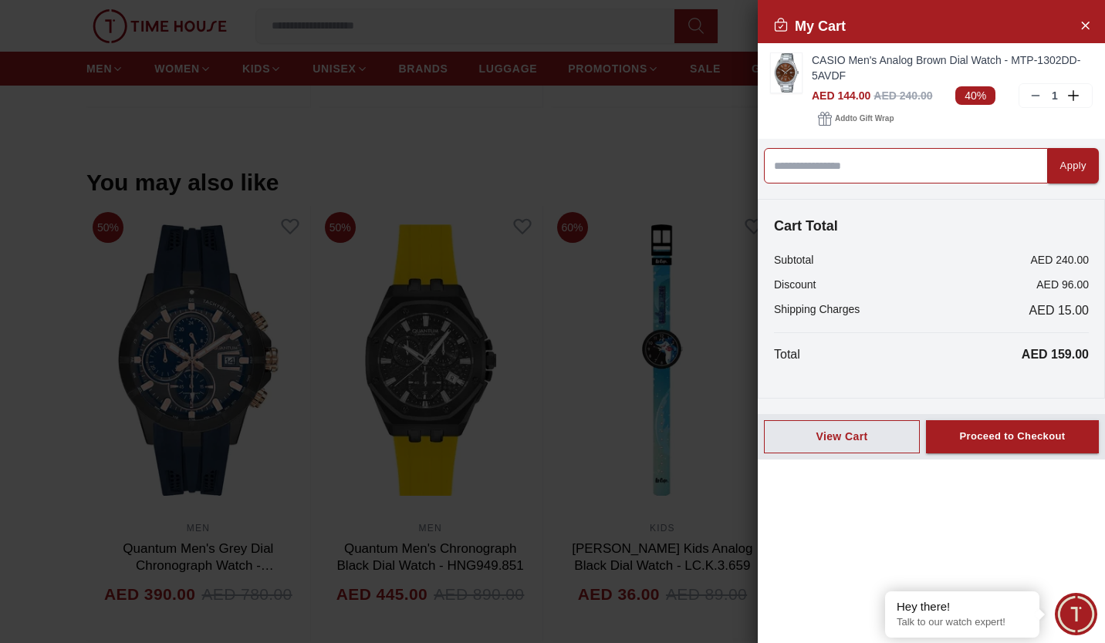
click at [938, 170] on input at bounding box center [906, 165] width 284 height 35
click at [870, 114] on span "Add to Gift Wrap" at bounding box center [864, 118] width 59 height 15
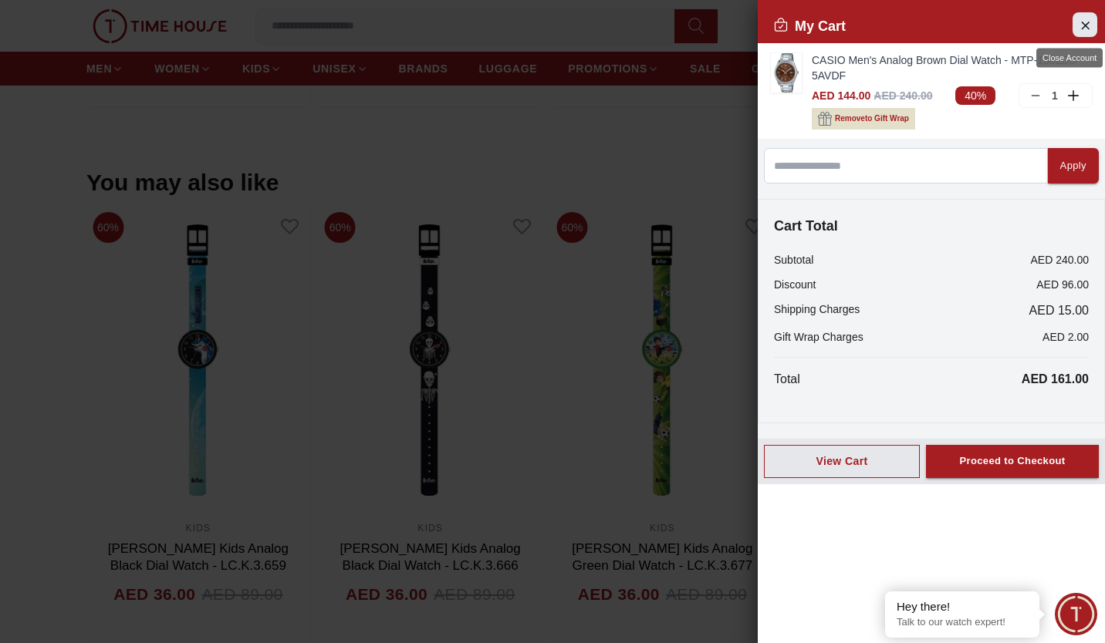
click at [1092, 20] on button "Close Account" at bounding box center [1084, 24] width 25 height 25
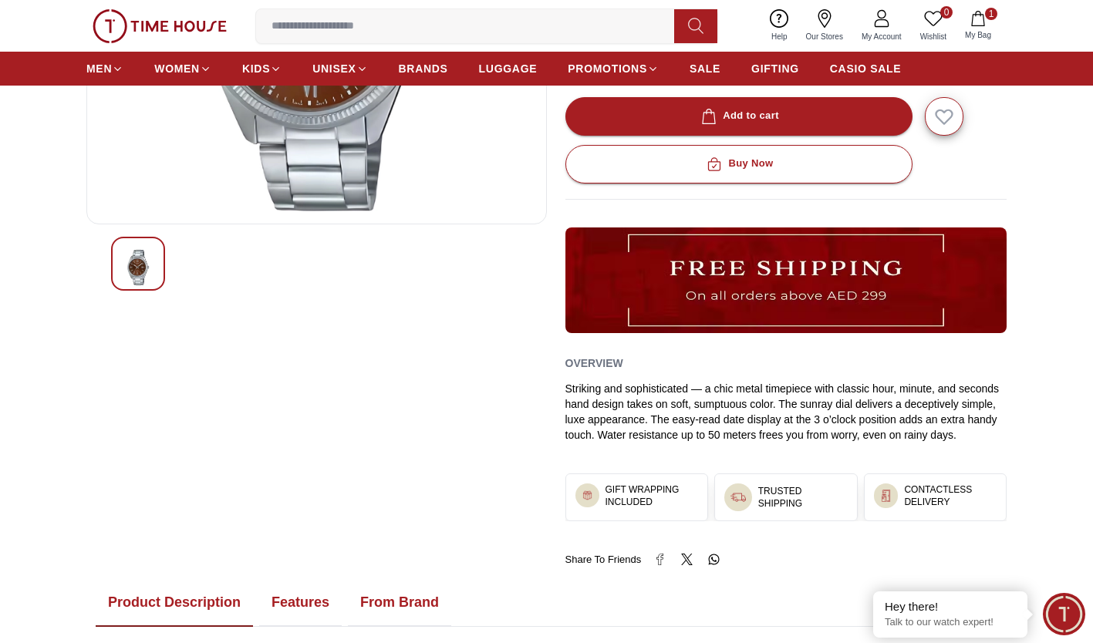
scroll to position [0, 0]
